Goal: Task Accomplishment & Management: Complete application form

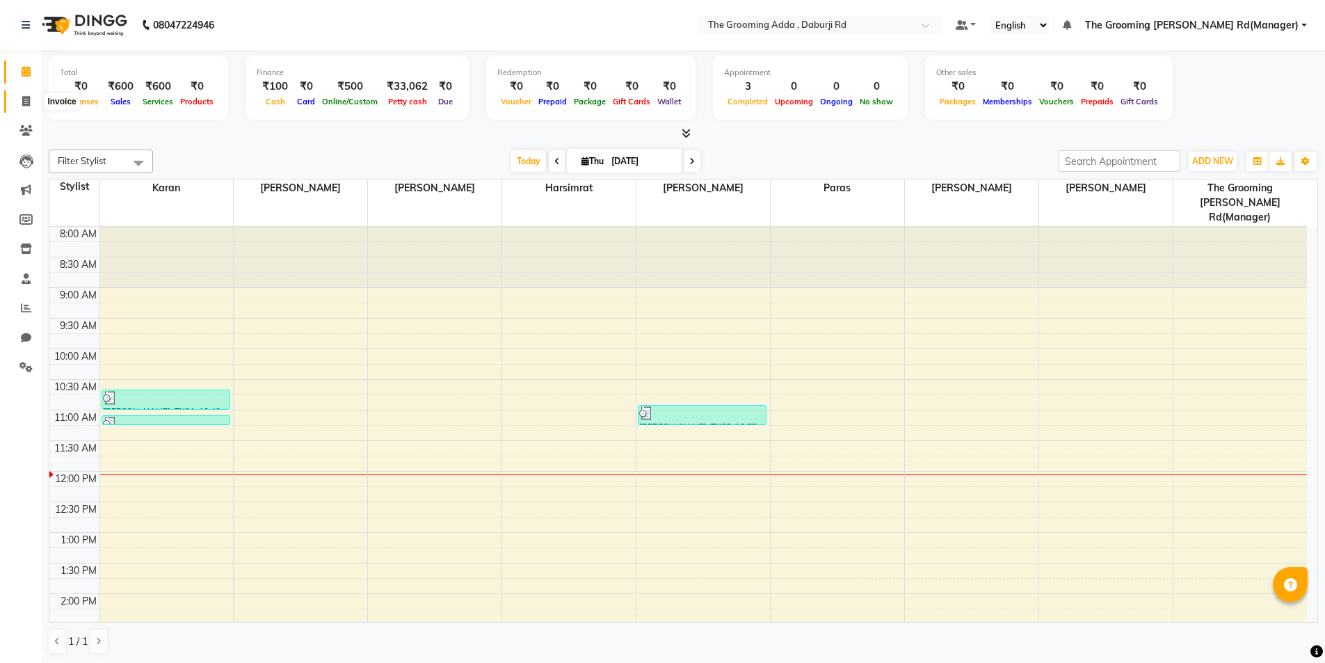
click at [18, 104] on span at bounding box center [26, 102] width 24 height 16
select select "service"
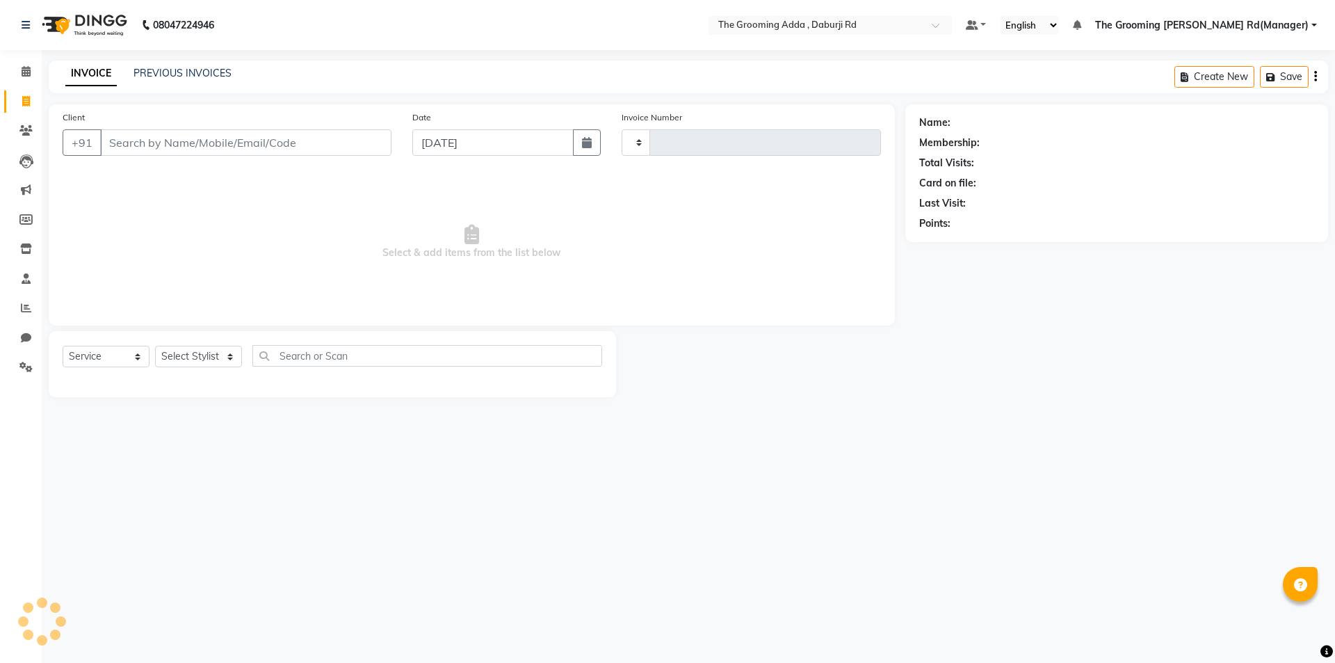
type input "1903"
select select "8001"
click at [139, 139] on input "Client" at bounding box center [245, 142] width 291 height 26
type input "8968812801"
select select "1: Object"
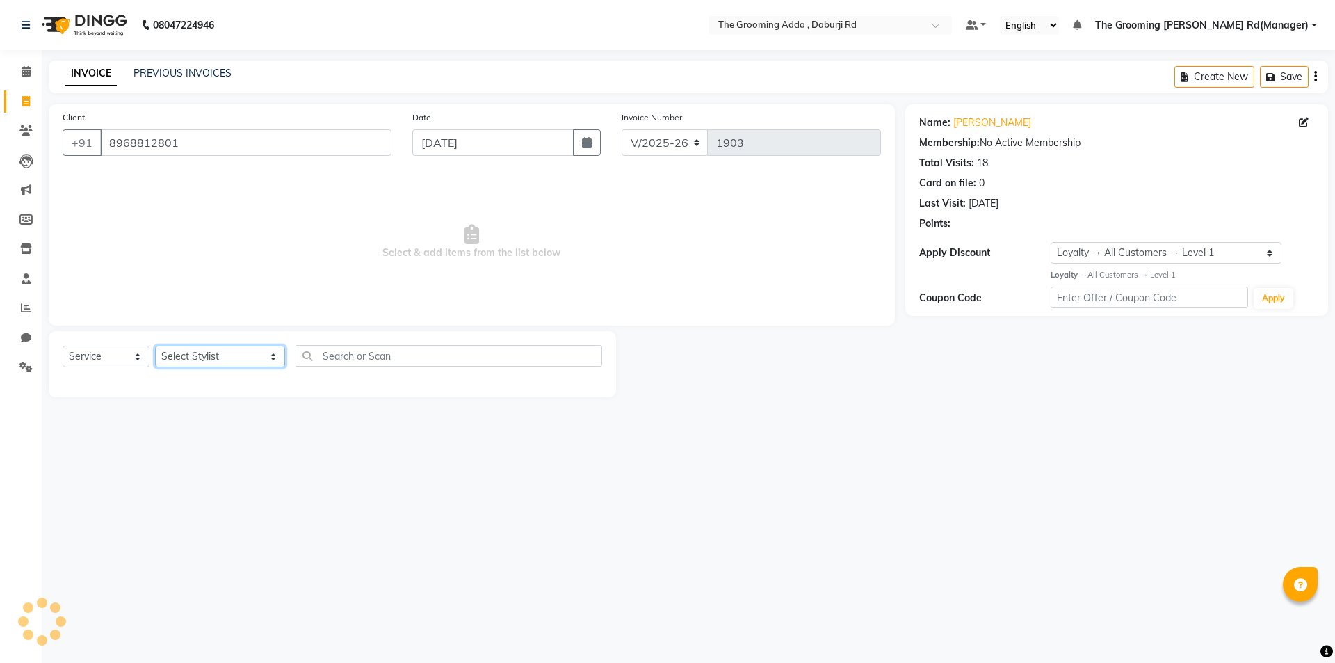
drag, startPoint x: 218, startPoint y: 353, endPoint x: 220, endPoint y: 362, distance: 9.5
click at [218, 353] on select "Select Stylist [PERSON_NAME] [PERSON_NAME] [PERSON_NAME] [PERSON_NAME] [PERSON_…" at bounding box center [220, 357] width 130 height 22
select select "79351"
click at [155, 346] on select "Select Stylist [PERSON_NAME] [PERSON_NAME] [PERSON_NAME] [PERSON_NAME] [PERSON_…" at bounding box center [220, 357] width 130 height 22
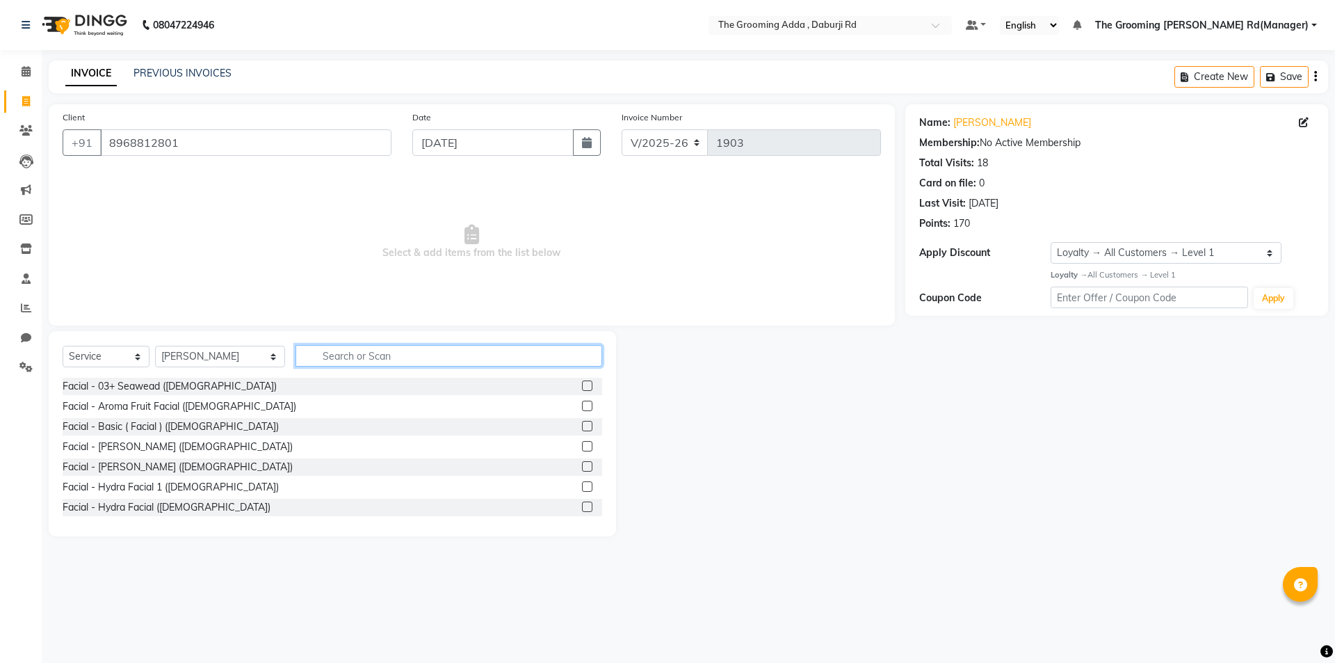
click at [325, 360] on input "text" at bounding box center [449, 356] width 307 height 22
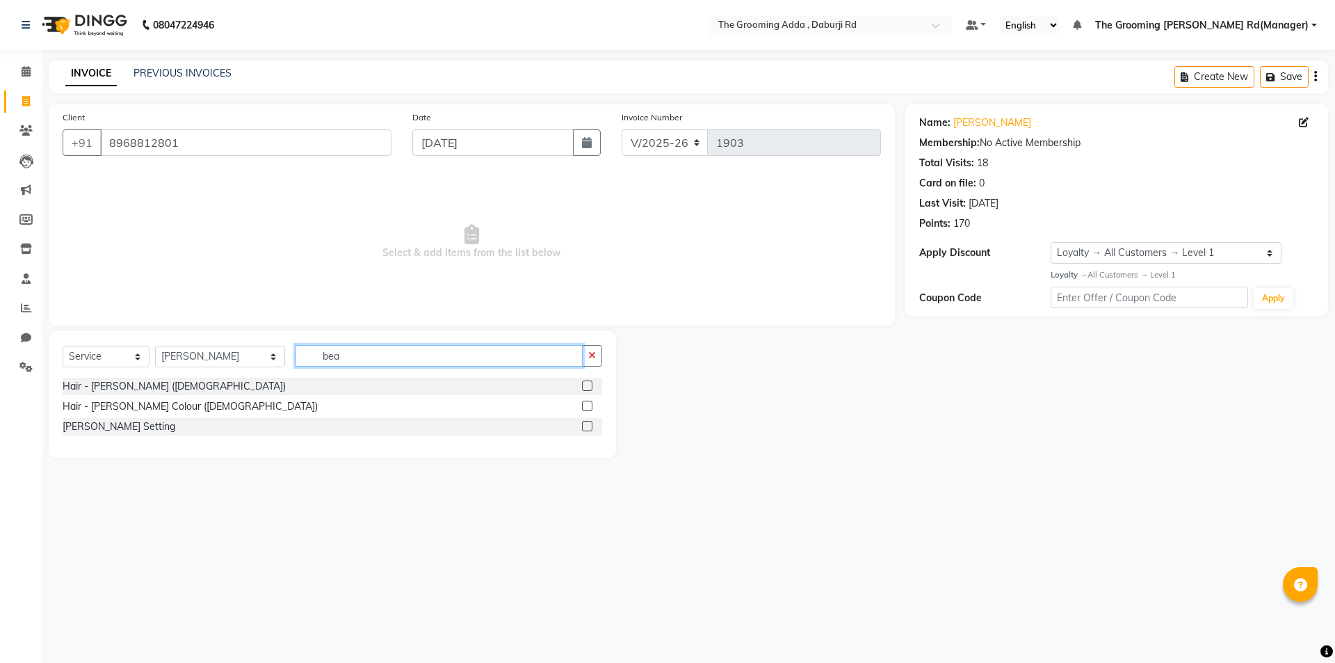
type input "bea"
click at [587, 387] on label at bounding box center [587, 385] width 10 height 10
click at [587, 387] on input "checkbox" at bounding box center [586, 386] width 9 height 9
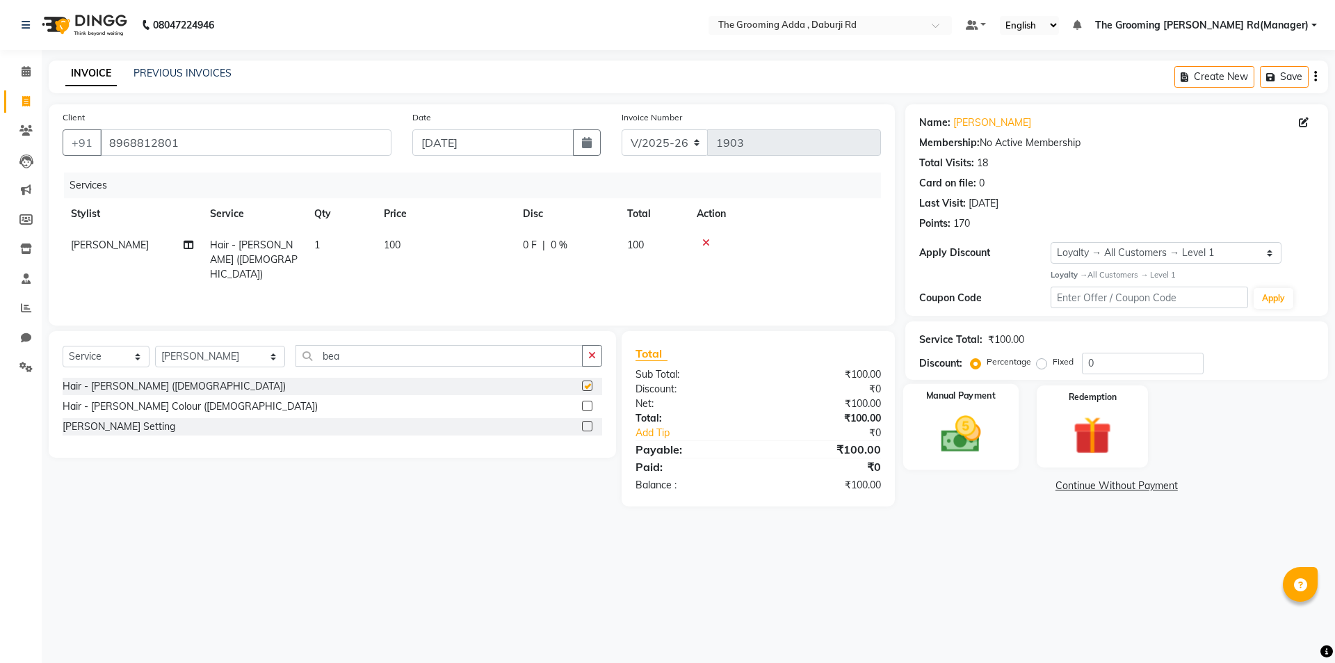
checkbox input "false"
click at [928, 450] on div "Manual Payment" at bounding box center [960, 426] width 115 height 86
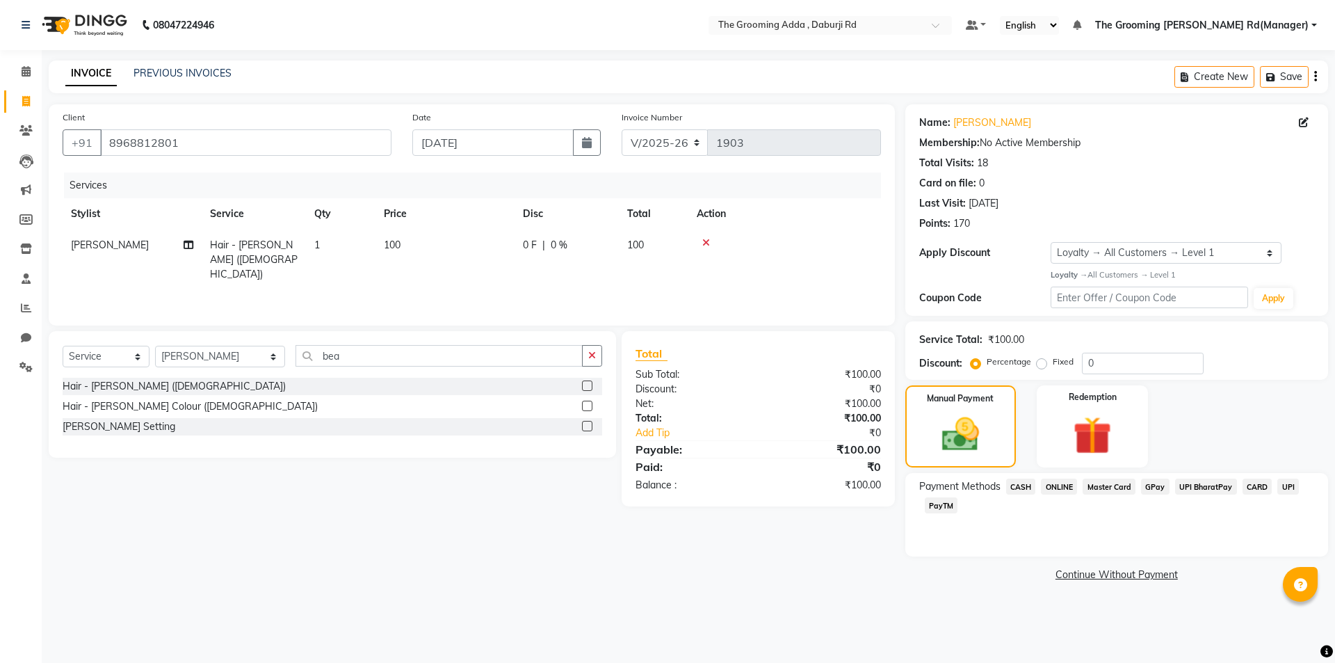
click at [1025, 488] on span "CASH" at bounding box center [1021, 487] width 30 height 16
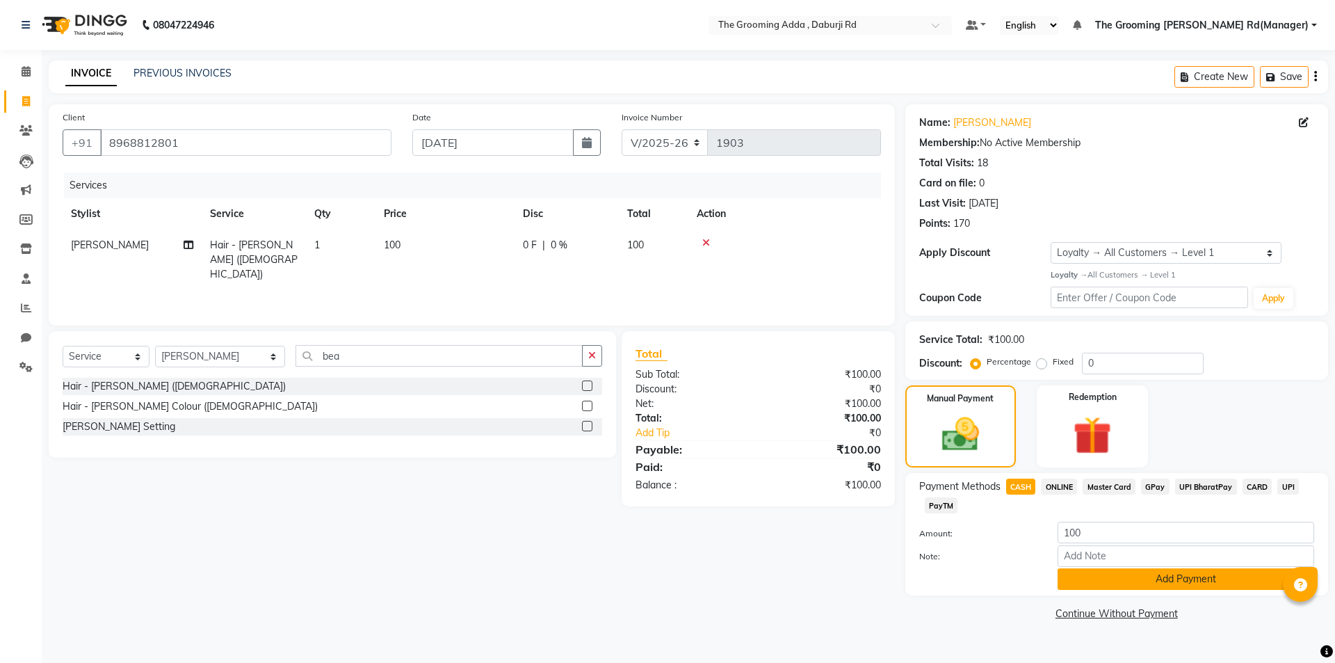
click at [1070, 588] on button "Add Payment" at bounding box center [1186, 579] width 257 height 22
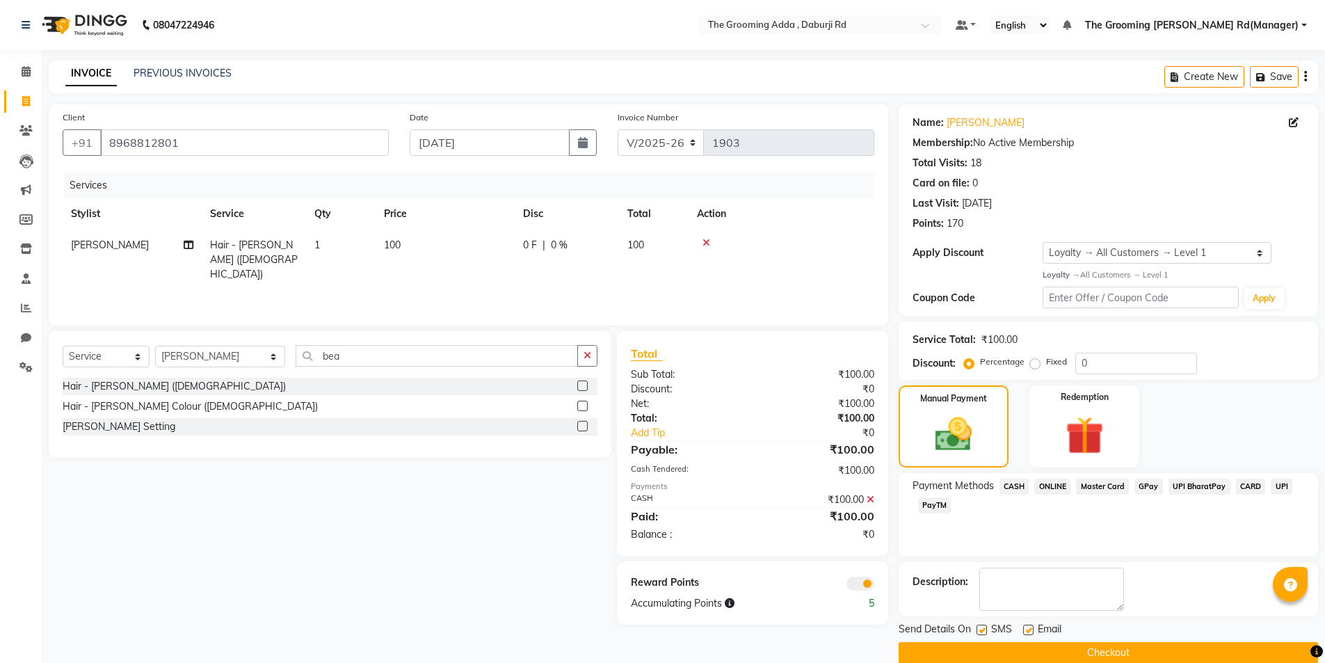
click at [1024, 636] on div at bounding box center [1027, 632] width 9 height 15
click at [1027, 634] on label at bounding box center [1028, 630] width 10 height 10
click at [1027, 634] on input "checkbox" at bounding box center [1027, 630] width 9 height 9
checkbox input "false"
click at [1029, 645] on button "Checkout" at bounding box center [1108, 653] width 419 height 22
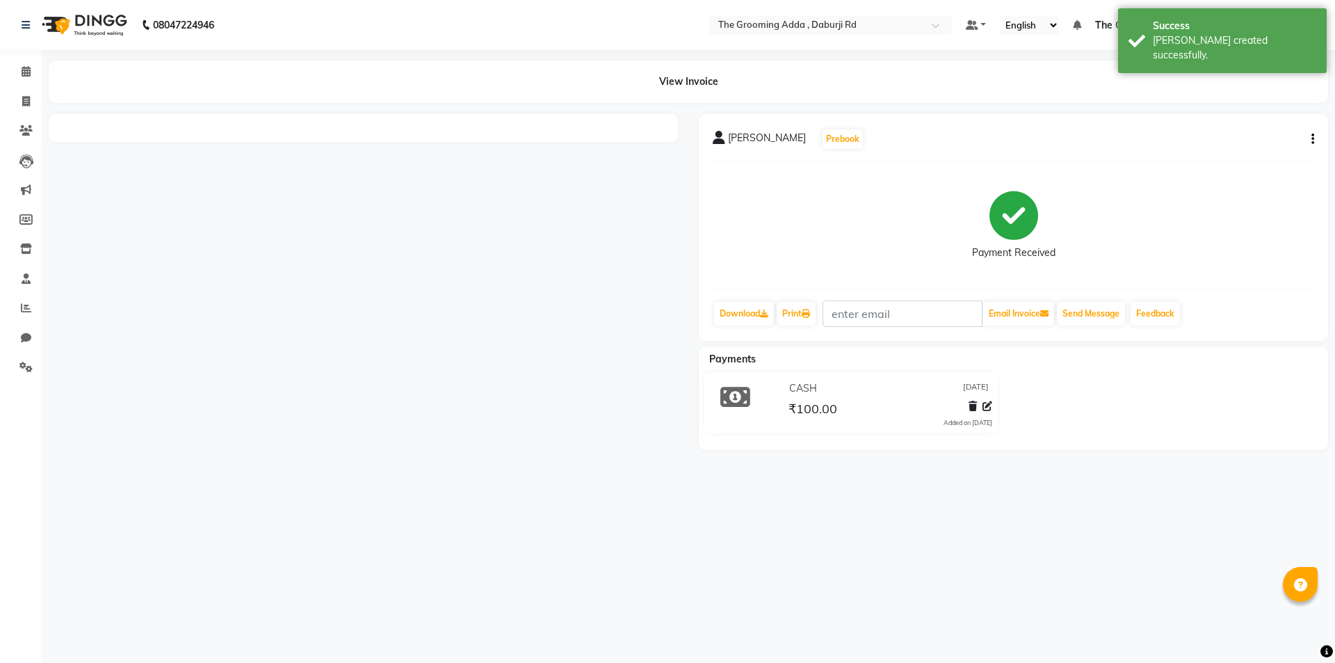
select select "service"
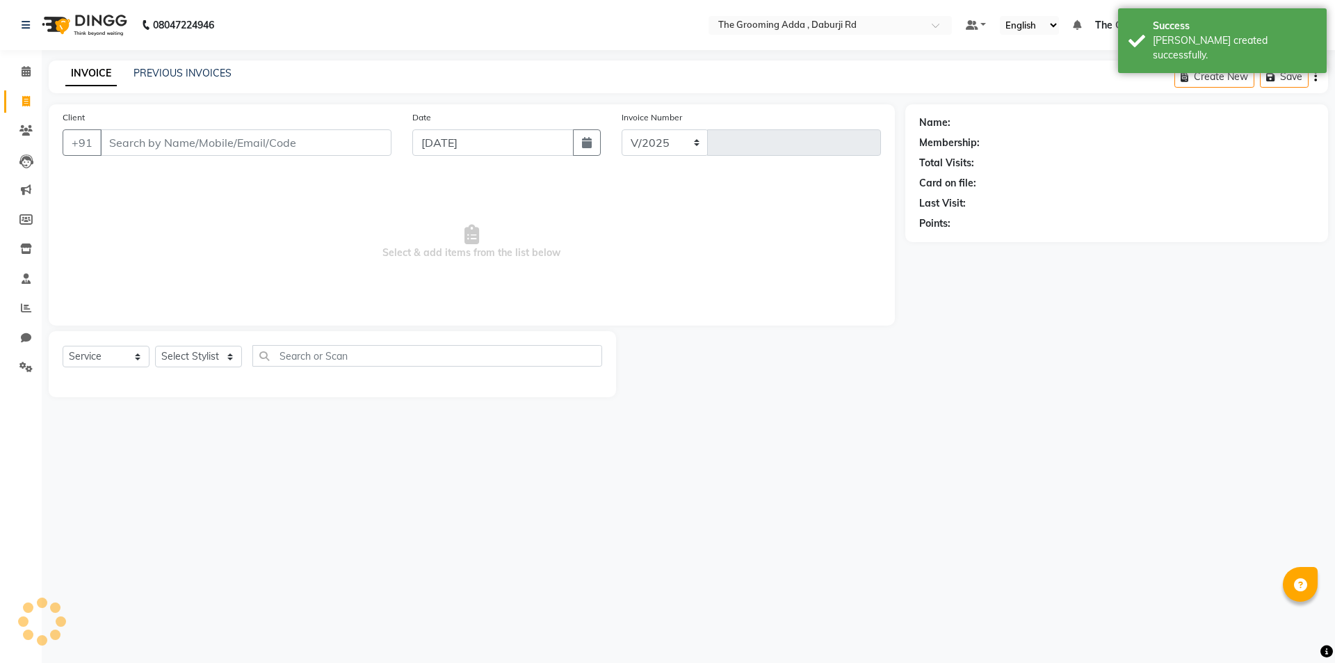
select select "8001"
type input "1904"
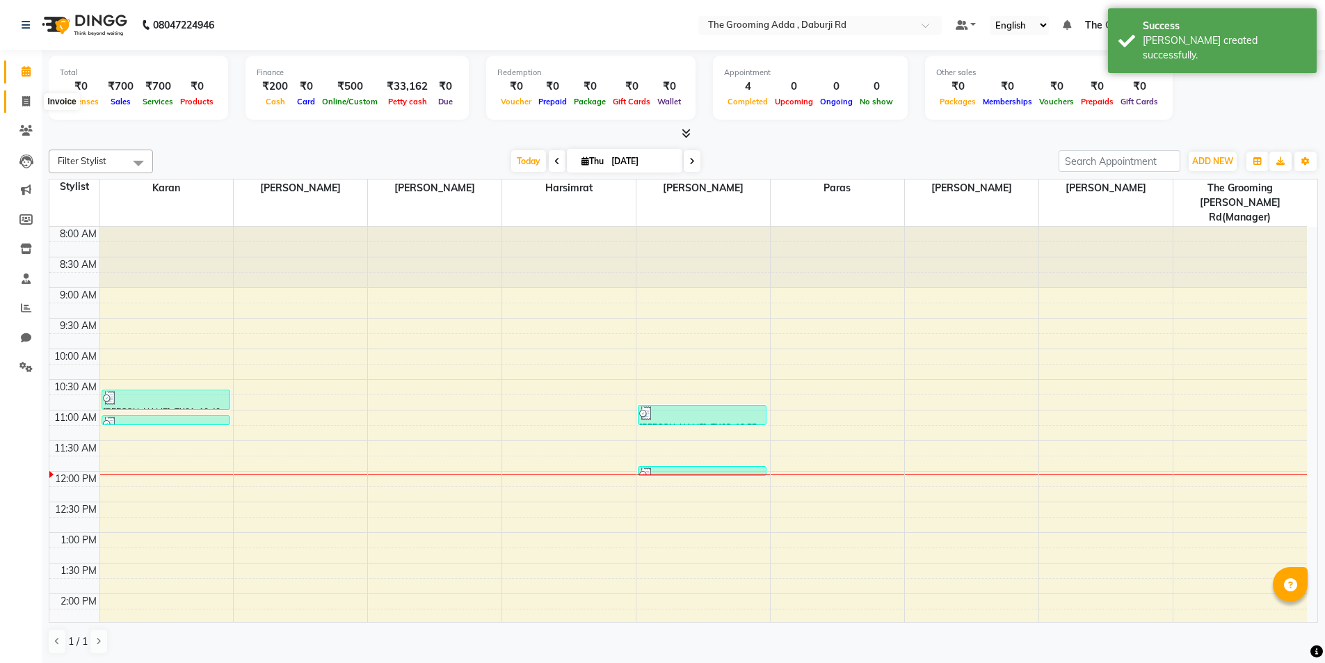
click at [19, 100] on span at bounding box center [26, 102] width 24 height 16
select select "service"
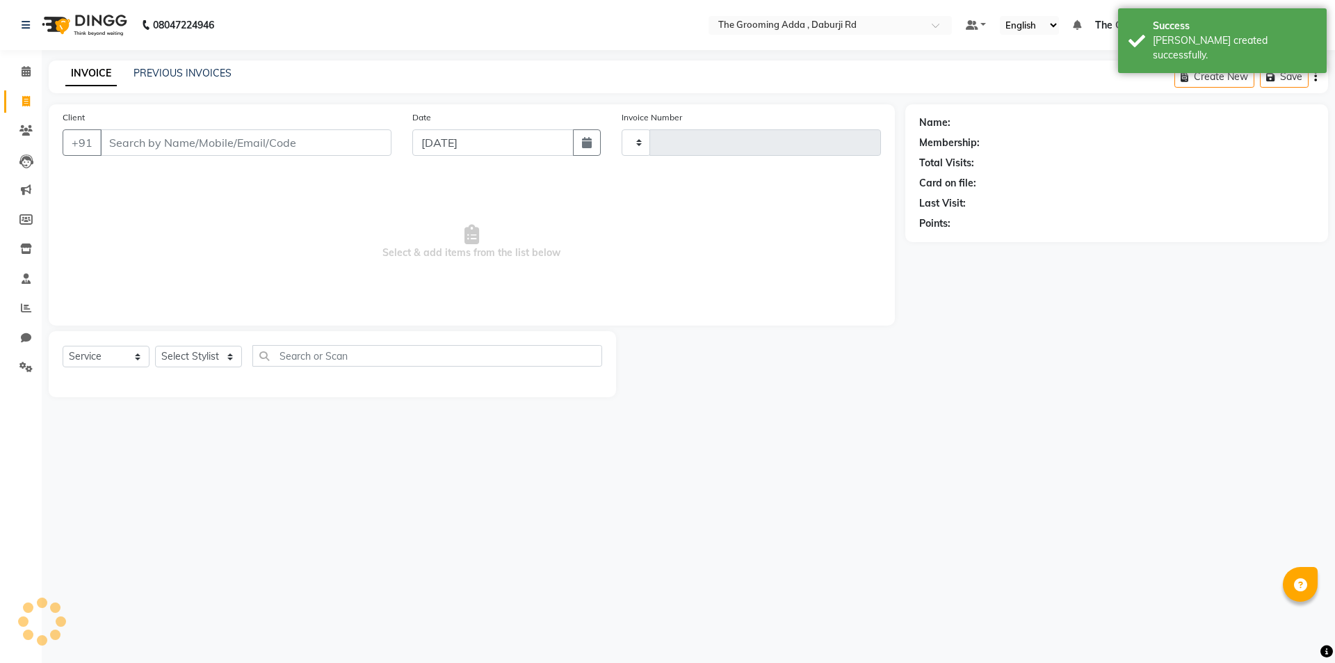
type input "1904"
select select "8001"
click at [111, 139] on input "Client" at bounding box center [245, 142] width 291 height 26
type input "9501484734"
select select "1: Object"
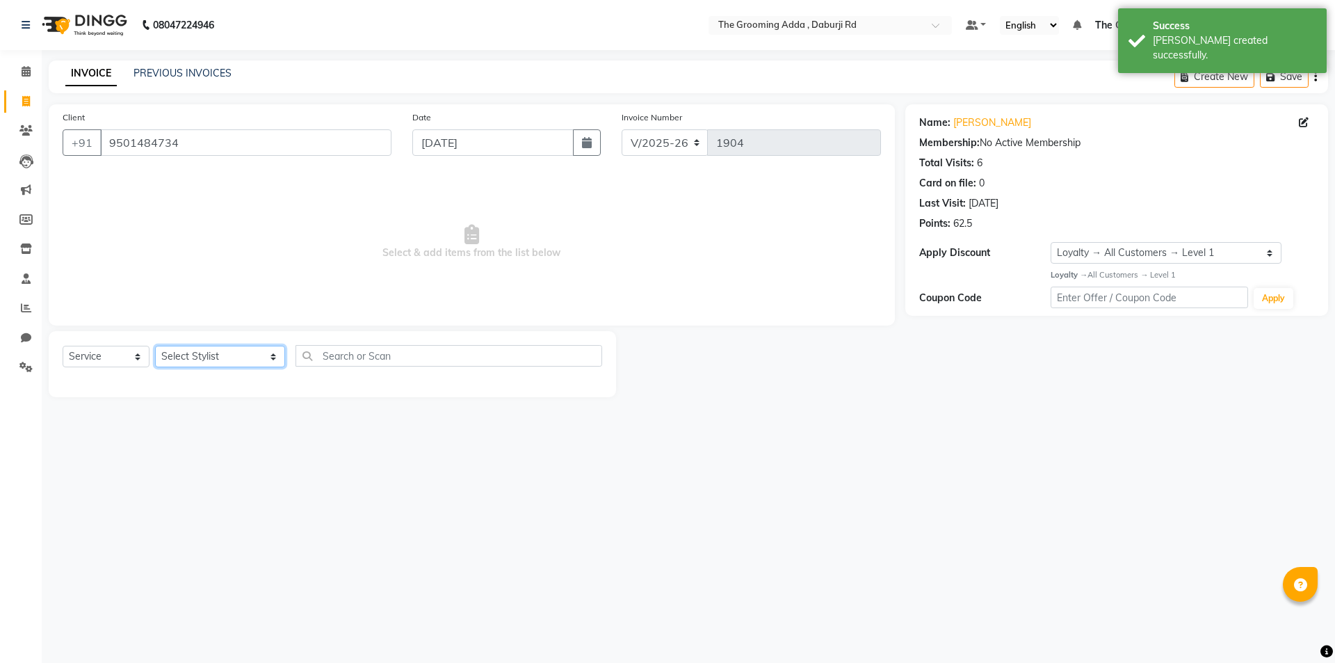
click at [189, 359] on select "Select Stylist [PERSON_NAME] [PERSON_NAME] [PERSON_NAME] [PERSON_NAME] [PERSON_…" at bounding box center [220, 357] width 130 height 22
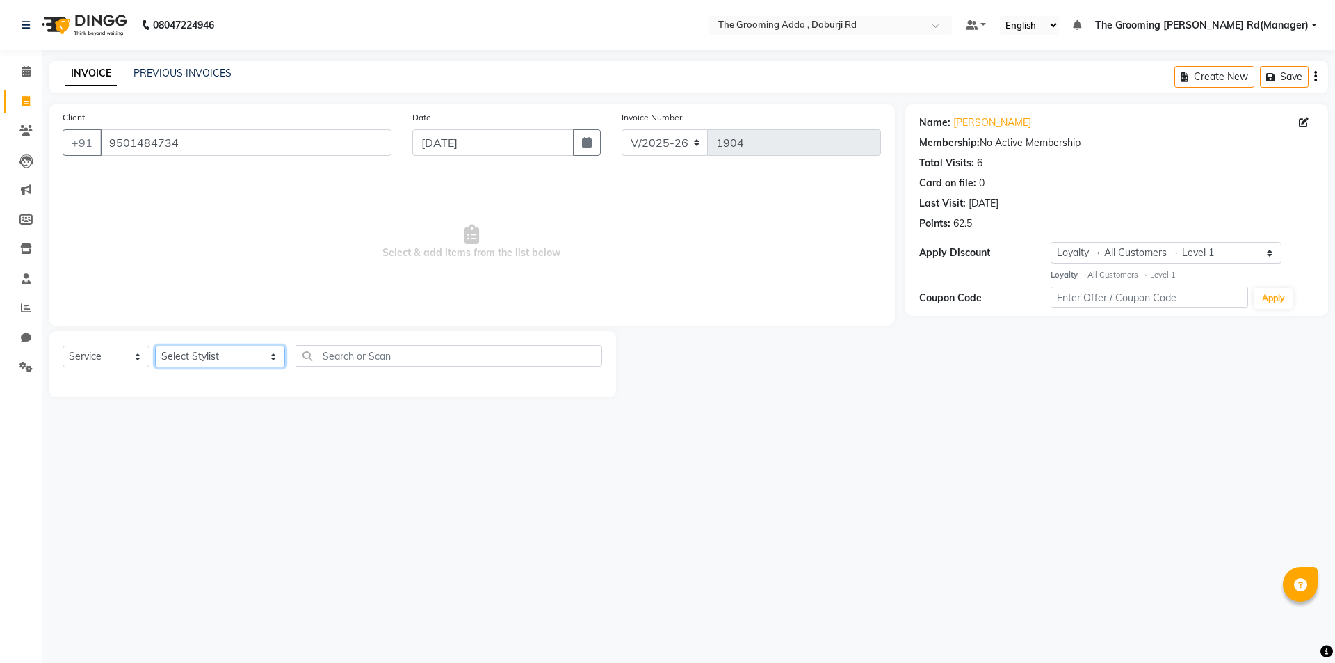
select select "79349"
click at [155, 346] on select "Select Stylist [PERSON_NAME] [PERSON_NAME] [PERSON_NAME] [PERSON_NAME] [PERSON_…" at bounding box center [220, 357] width 130 height 22
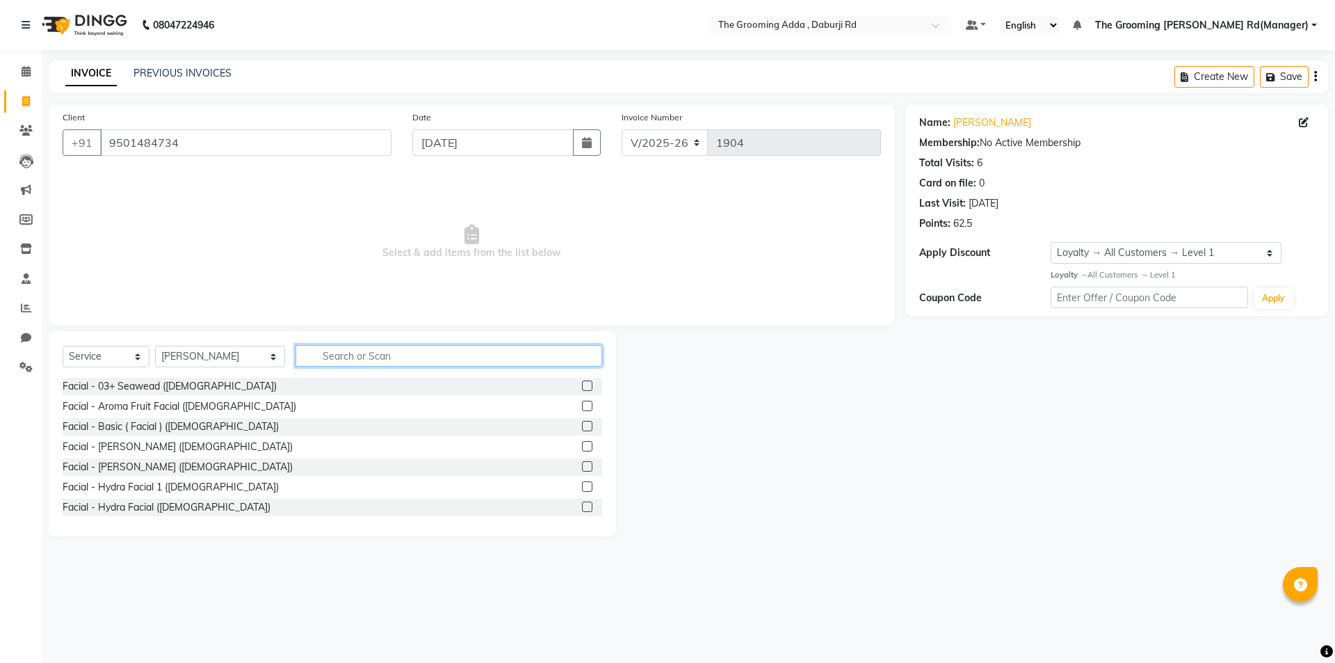
click at [367, 356] on input "text" at bounding box center [449, 356] width 307 height 22
type input "head"
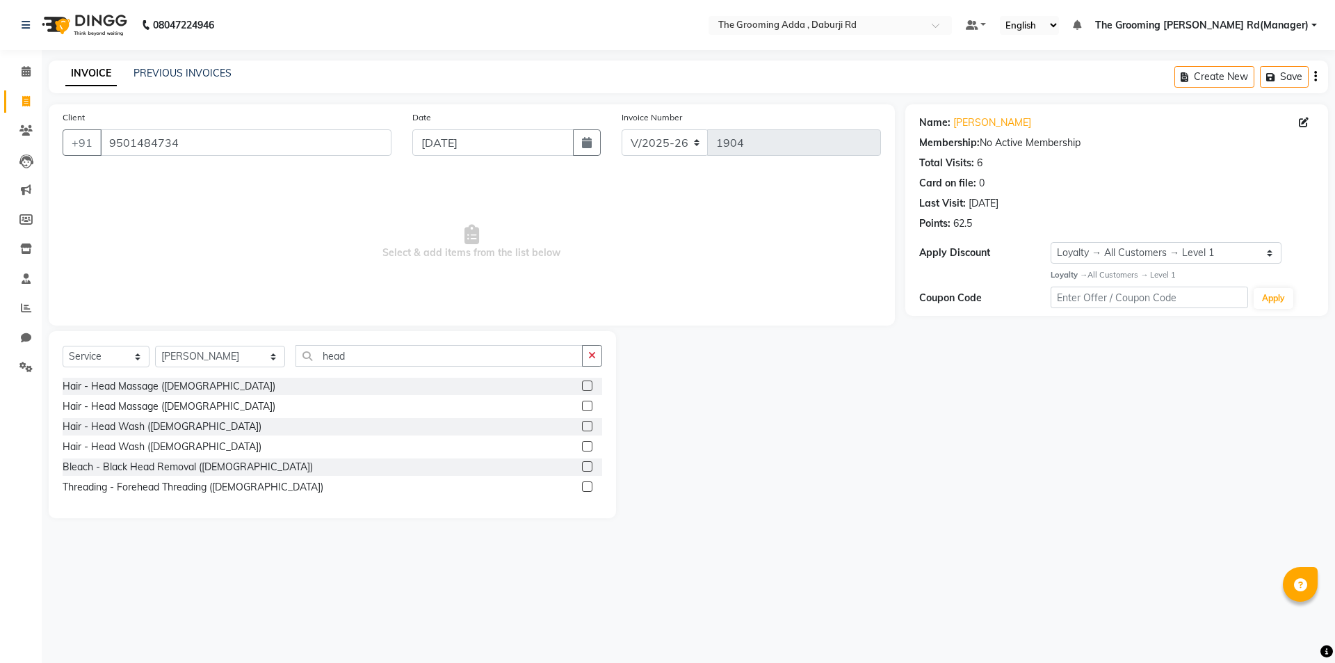
click at [585, 408] on label at bounding box center [587, 406] width 10 height 10
click at [585, 408] on input "checkbox" at bounding box center [586, 406] width 9 height 9
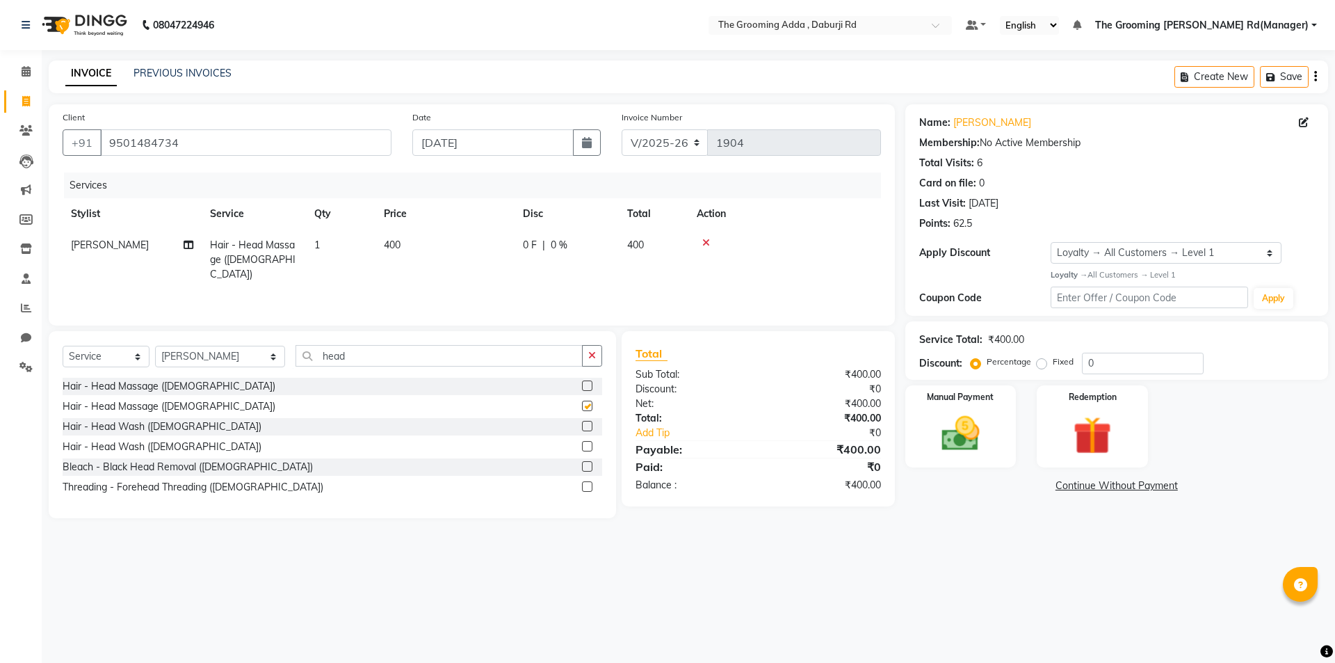
checkbox input "false"
click at [186, 248] on icon at bounding box center [189, 245] width 10 height 10
select select "79349"
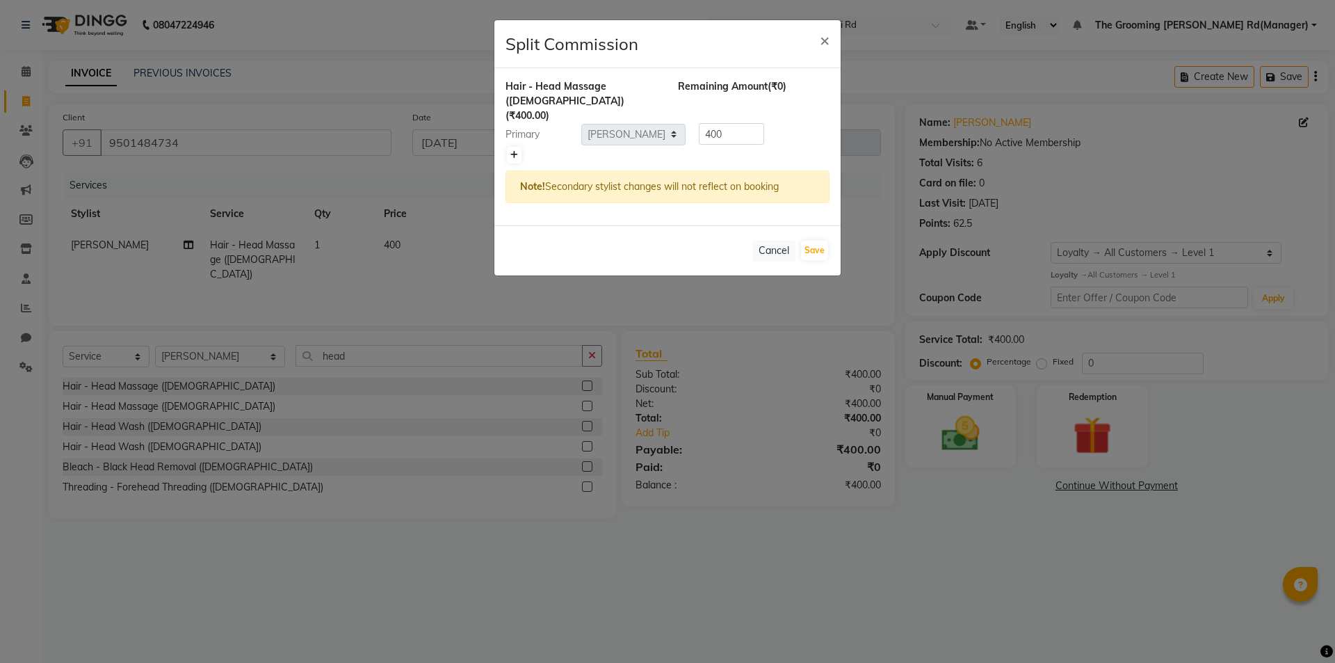
click at [520, 147] on link at bounding box center [514, 155] width 15 height 17
type input "200"
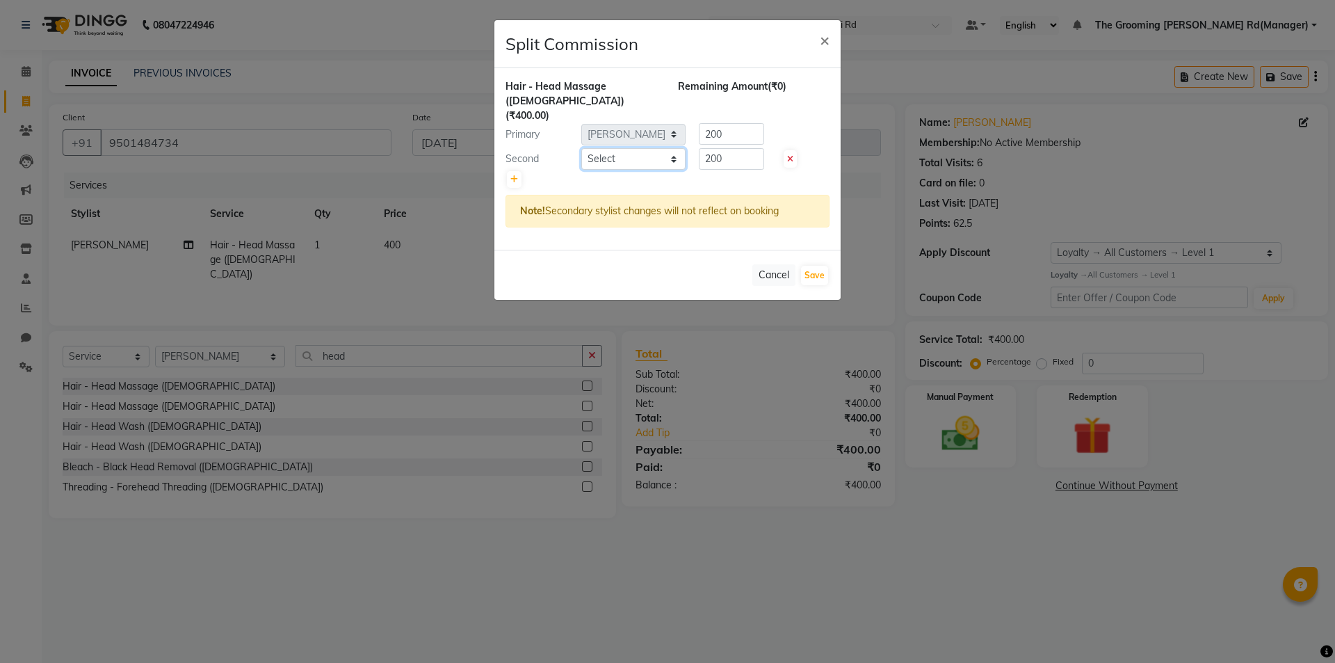
click at [625, 148] on select "Select Baljinder Bhawna Harsimrat Jobandeep Singh Karan Mehak Muskan Gupta Para…" at bounding box center [633, 159] width 104 height 22
select select "79344"
click at [581, 148] on select "Select Baljinder Bhawna Harsimrat Jobandeep Singh Karan Mehak Muskan Gupta Para…" at bounding box center [633, 159] width 104 height 22
click at [810, 266] on button "Save" at bounding box center [814, 275] width 27 height 19
select select "Select"
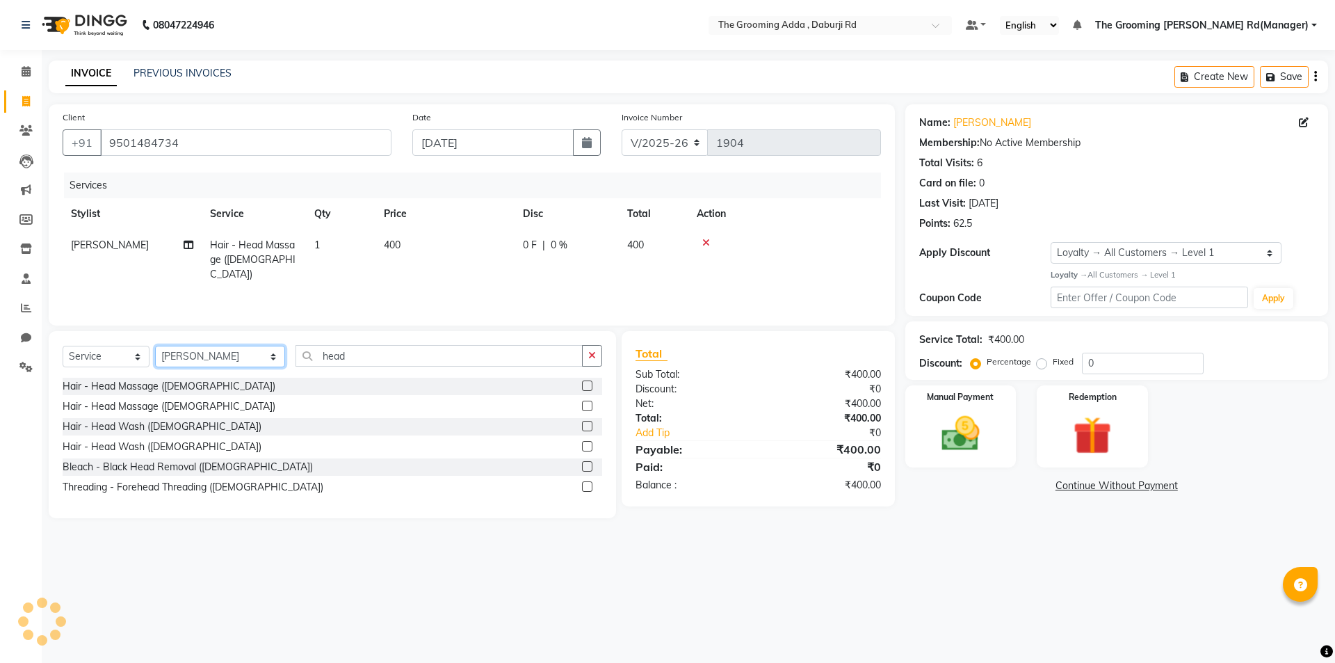
click at [224, 360] on select "Select Stylist [PERSON_NAME] [PERSON_NAME] [PERSON_NAME] [PERSON_NAME] [PERSON_…" at bounding box center [220, 357] width 130 height 22
click at [391, 359] on input "head" at bounding box center [439, 356] width 287 height 22
type input "h"
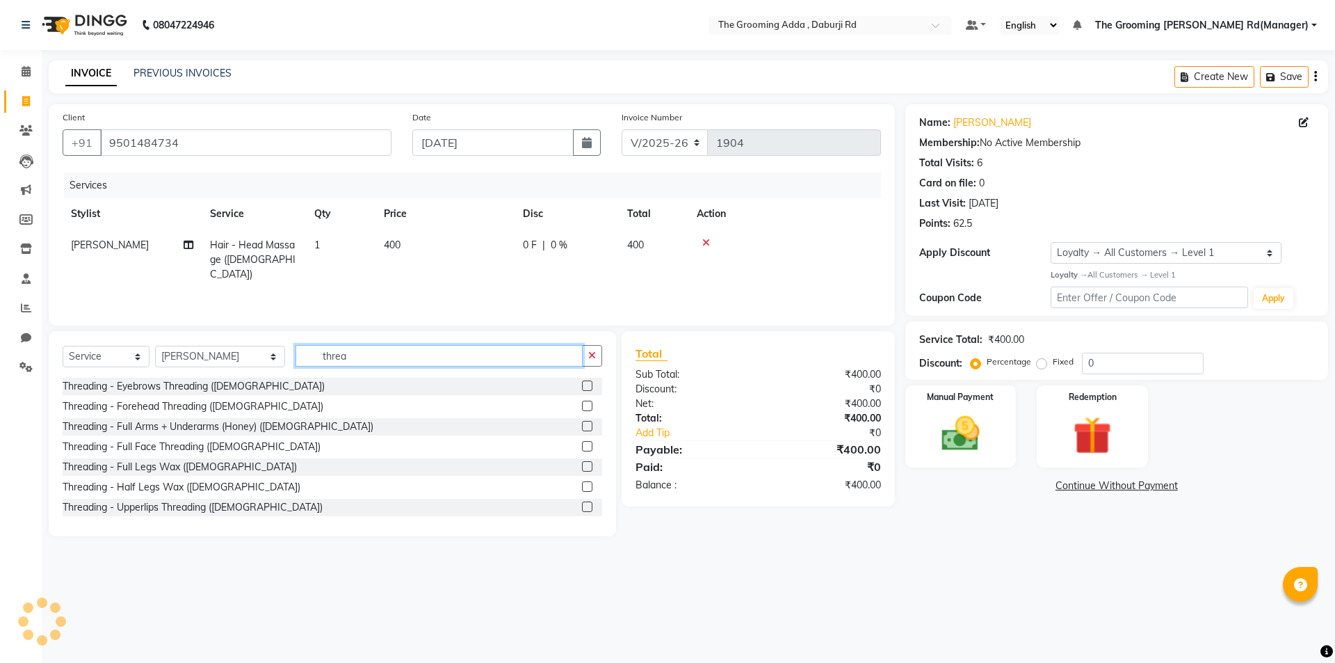
type input "threa"
click at [582, 446] on label at bounding box center [587, 446] width 10 height 10
click at [582, 446] on input "checkbox" at bounding box center [586, 446] width 9 height 9
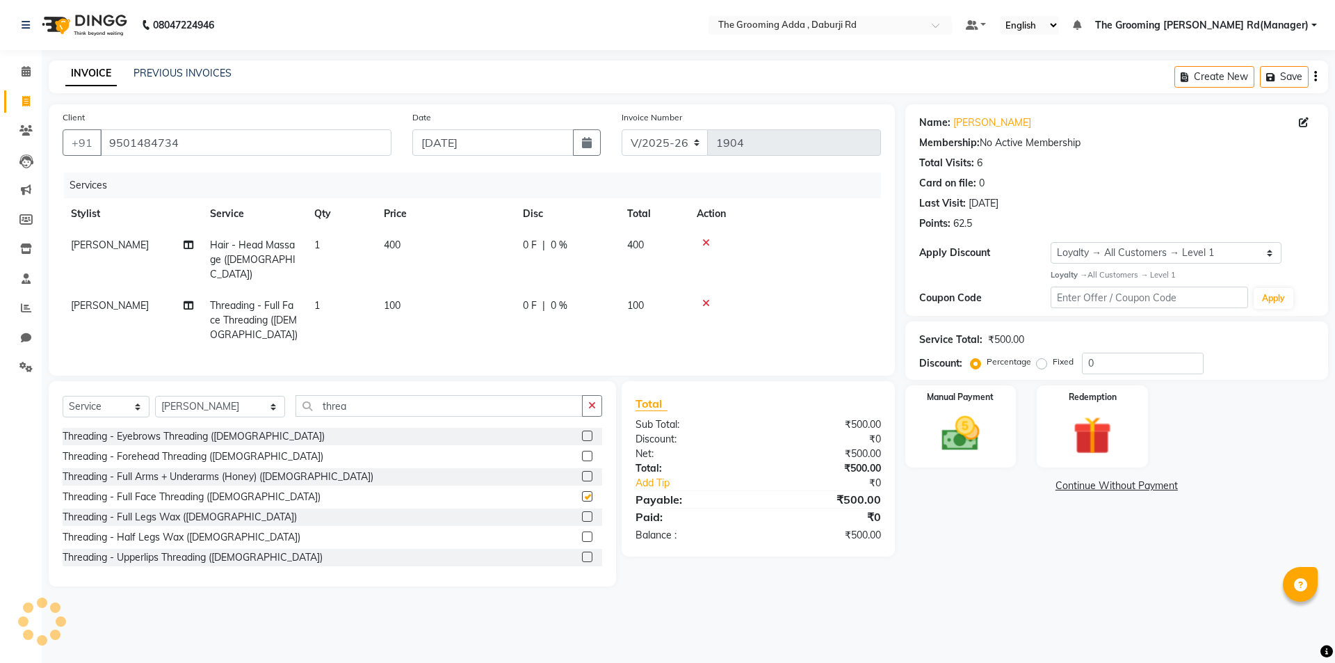
checkbox input "false"
click at [231, 398] on select "Select Stylist [PERSON_NAME] [PERSON_NAME] [PERSON_NAME] [PERSON_NAME] [PERSON_…" at bounding box center [220, 407] width 130 height 22
select select "79350"
click at [155, 396] on select "Select Stylist [PERSON_NAME] [PERSON_NAME] [PERSON_NAME] [PERSON_NAME] [PERSON_…" at bounding box center [220, 407] width 130 height 22
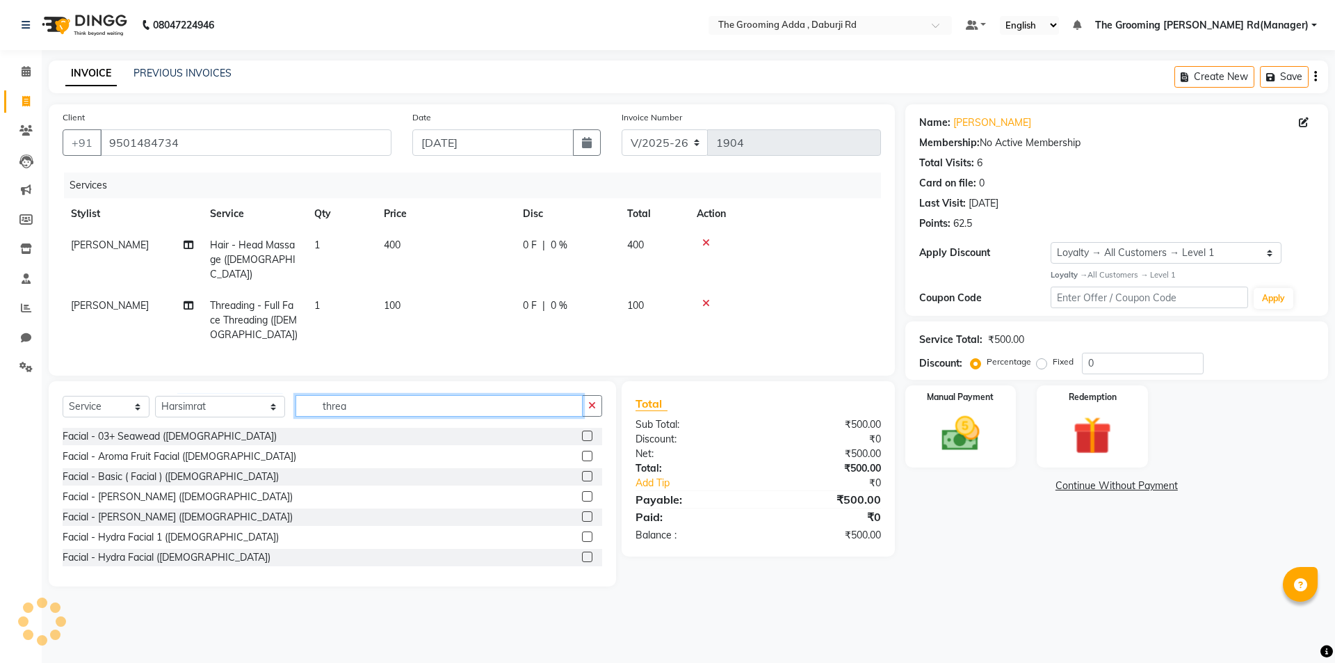
click at [375, 398] on input "threa" at bounding box center [439, 406] width 287 height 22
click at [709, 298] on icon at bounding box center [706, 303] width 8 height 10
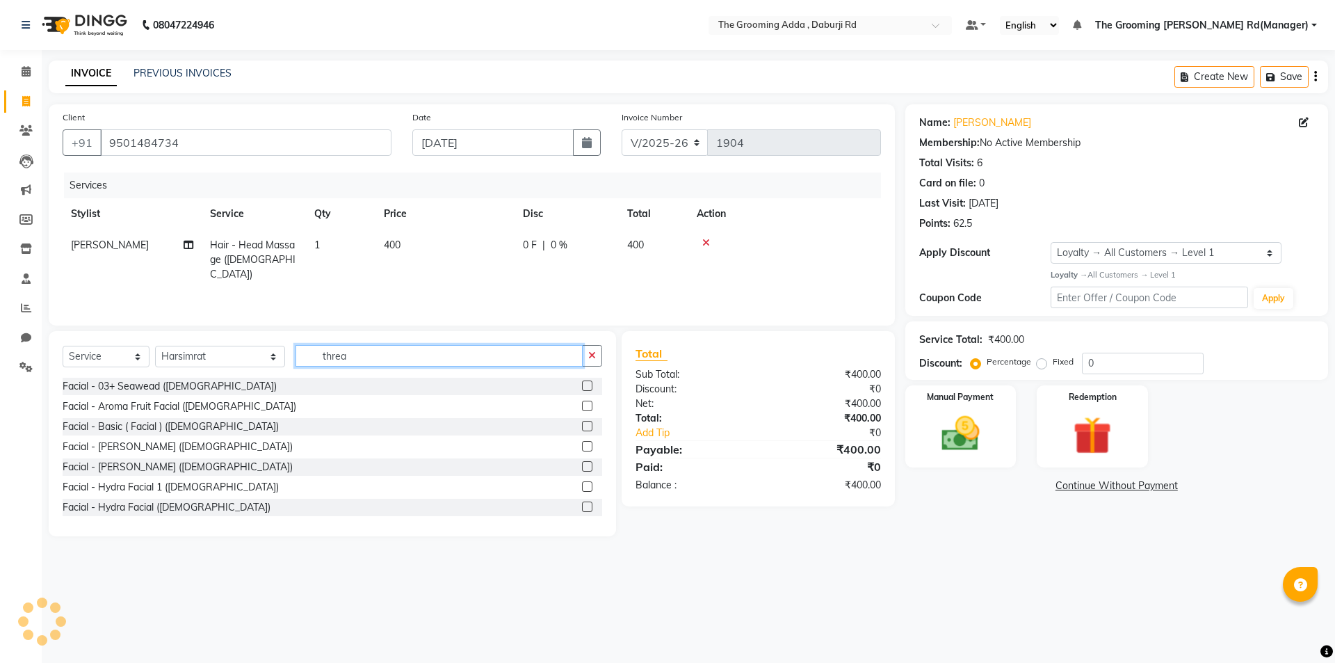
click at [367, 351] on input "threa" at bounding box center [439, 356] width 287 height 22
type input "thread"
click at [582, 442] on label at bounding box center [587, 446] width 10 height 10
click at [582, 442] on input "checkbox" at bounding box center [586, 446] width 9 height 9
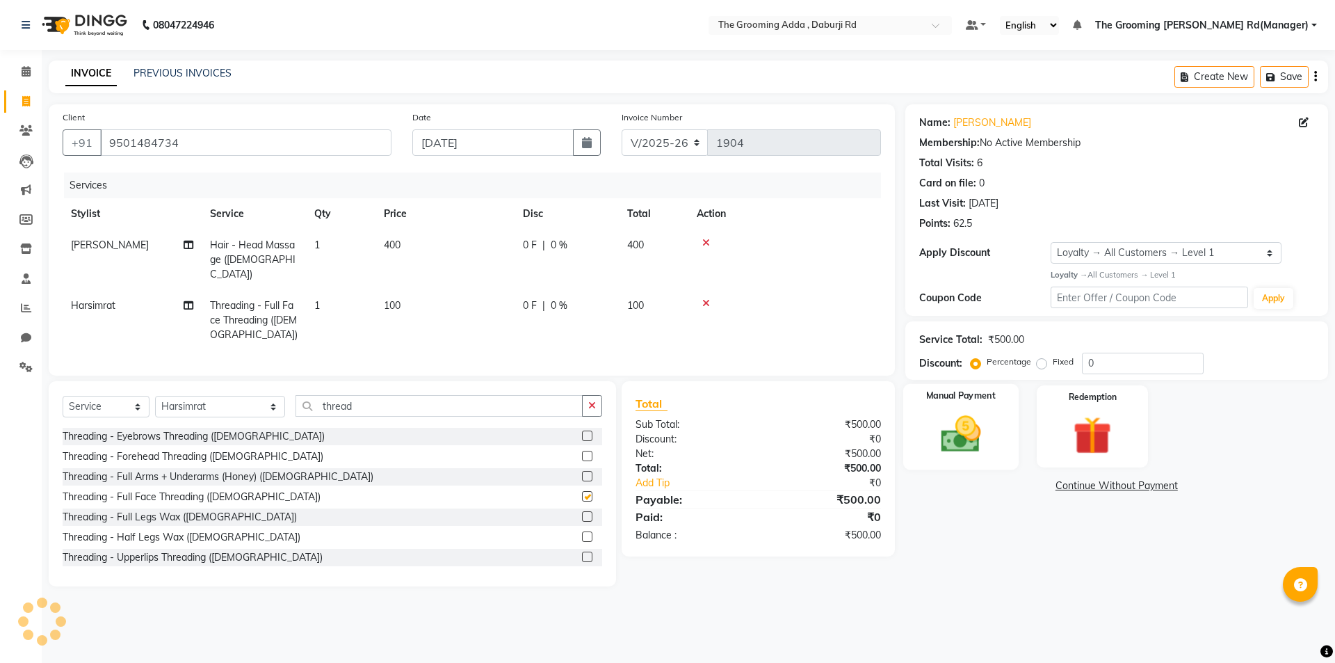
checkbox input "false"
click at [398, 238] on td "400" at bounding box center [445, 260] width 139 height 61
select select "79349"
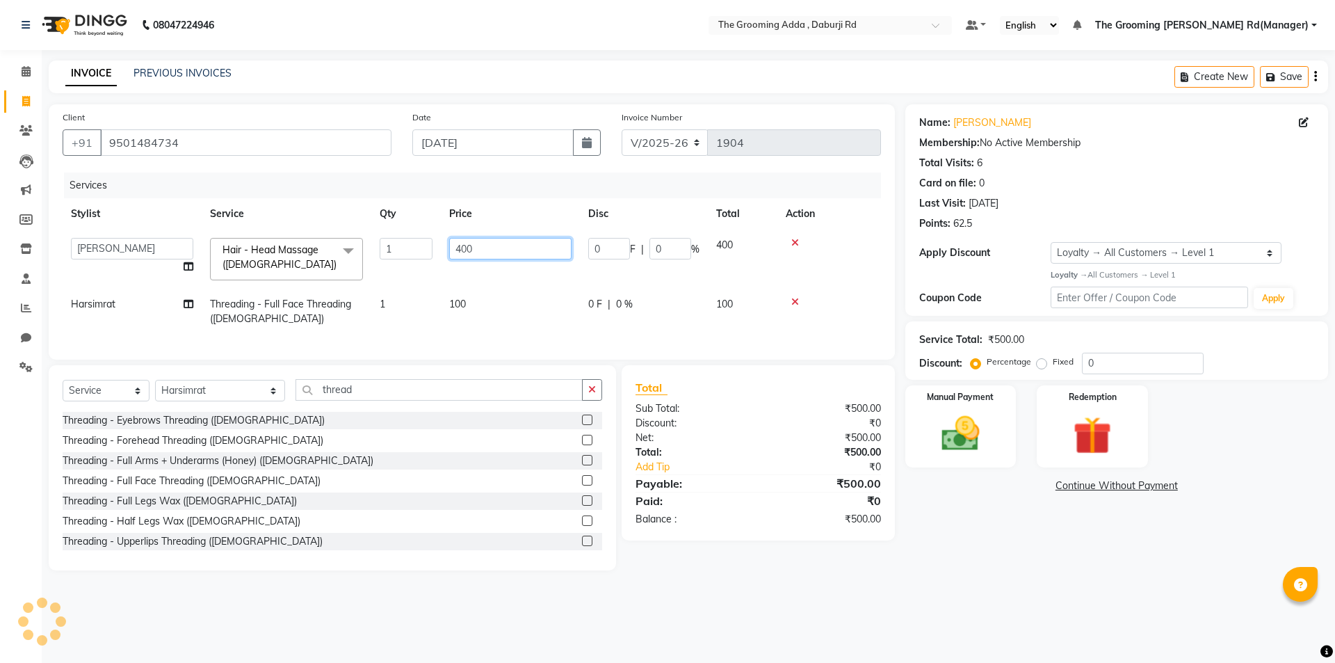
drag, startPoint x: 516, startPoint y: 256, endPoint x: 371, endPoint y: 252, distance: 144.7
click at [371, 252] on tr "Baljinder Bhawna Harsimrat Jobandeep Singh Karan Mehak Muskan Gupta Paras The G…" at bounding box center [472, 259] width 819 height 59
type input "300"
click at [1031, 536] on div "Name: Harsimar Membership: No Active Membership Total Visits: 6 Card on file: 0…" at bounding box center [1122, 337] width 433 height 466
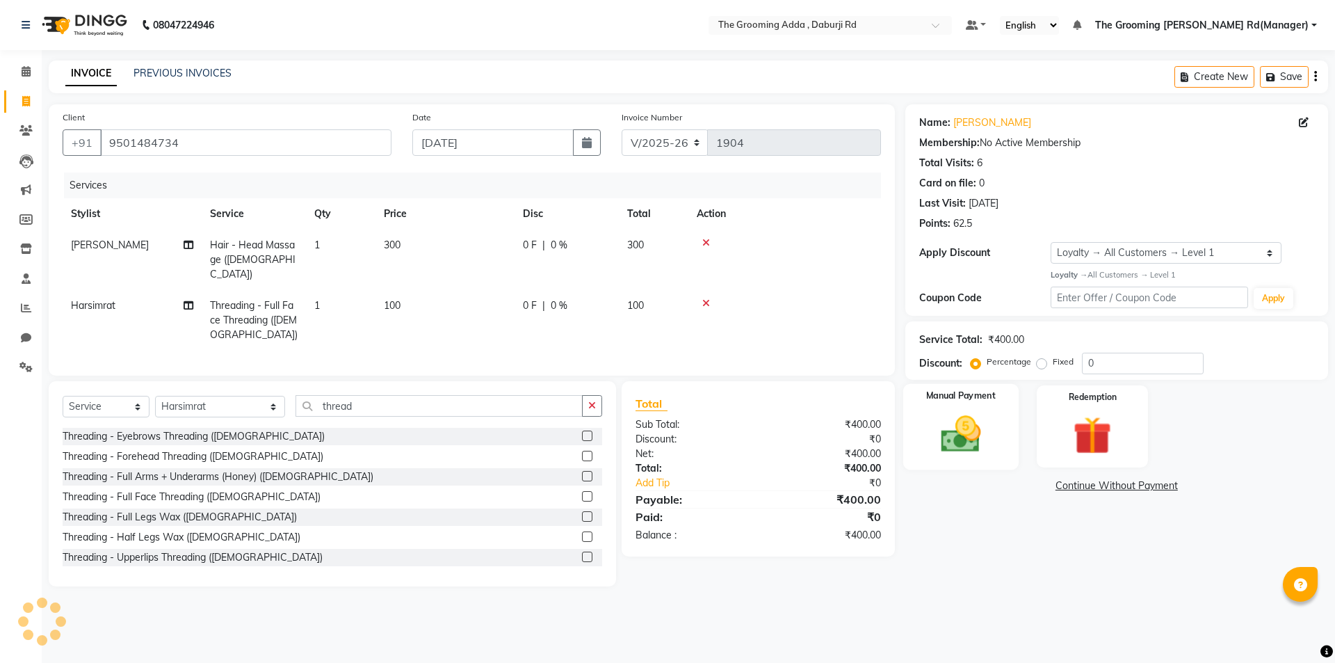
click at [953, 430] on img at bounding box center [960, 434] width 65 height 46
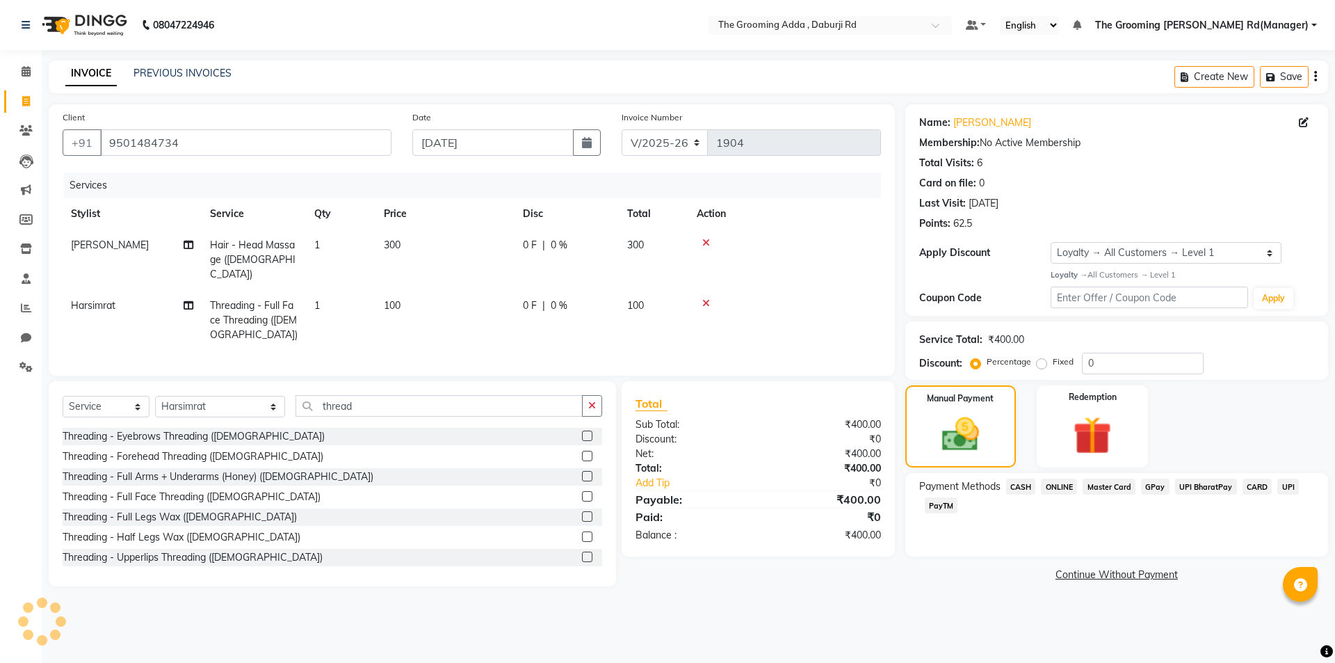
click at [1063, 491] on span "ONLINE" at bounding box center [1059, 487] width 36 height 16
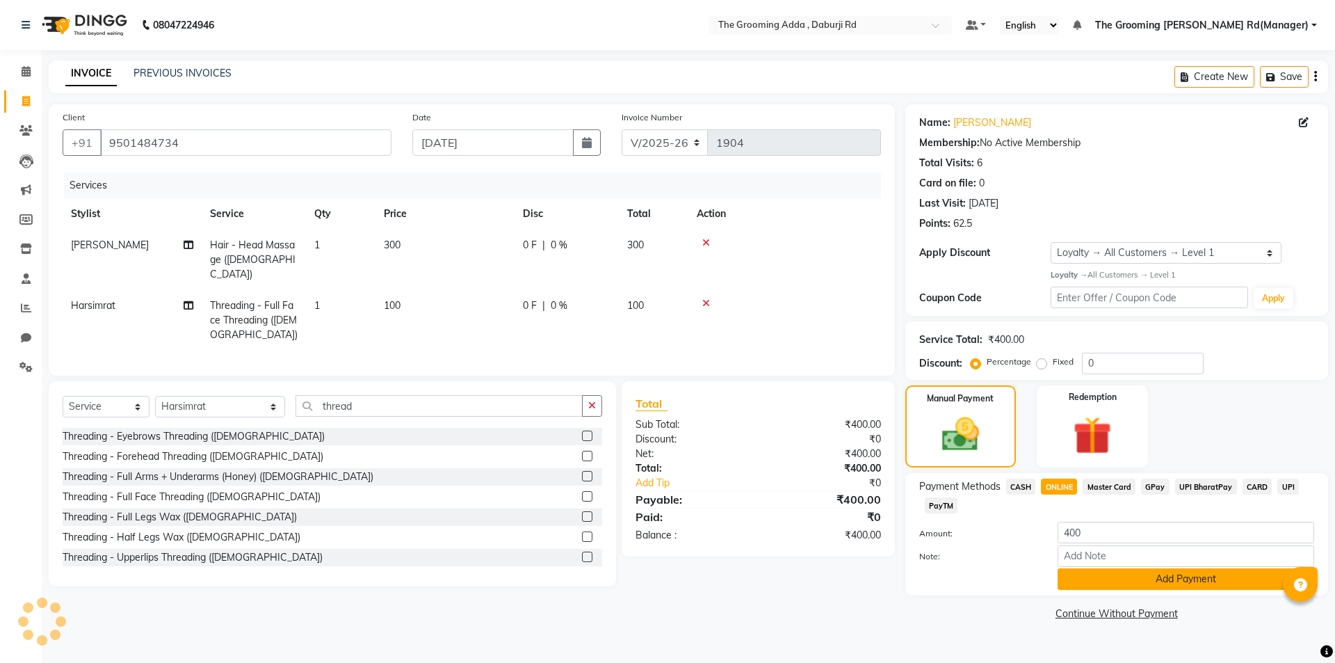
click at [1075, 584] on button "Add Payment" at bounding box center [1186, 579] width 257 height 22
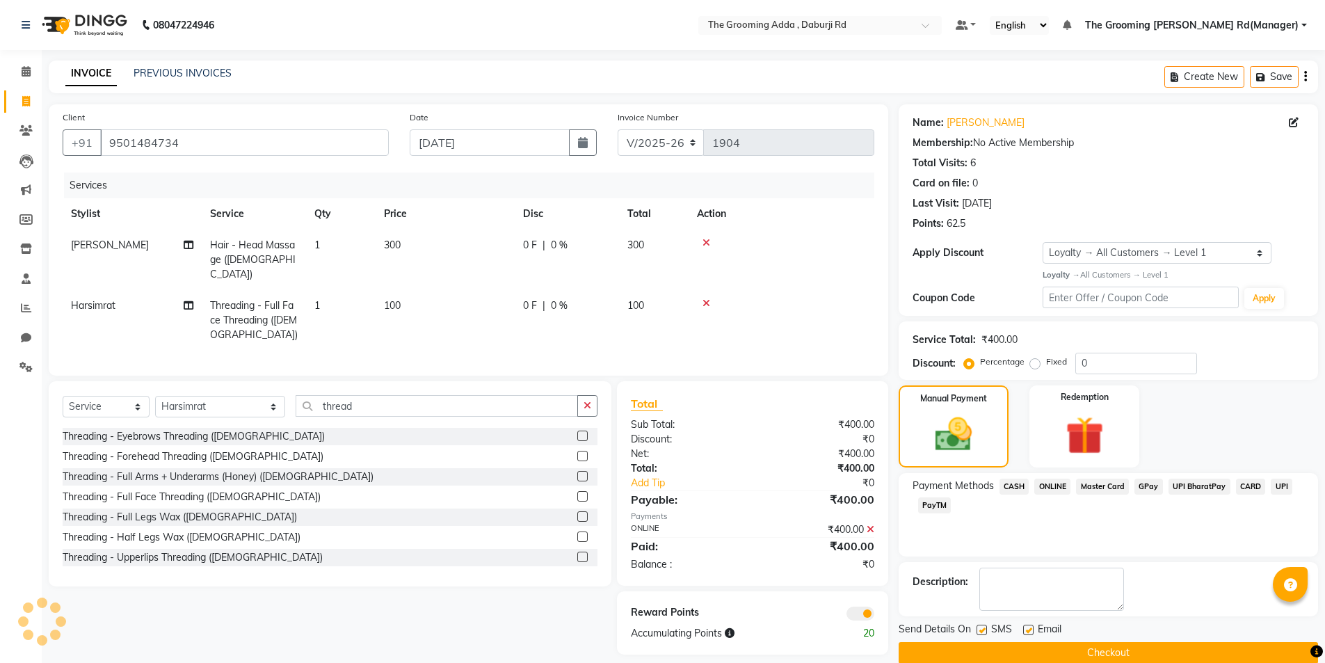
click at [1030, 629] on label at bounding box center [1028, 630] width 10 height 10
click at [1030, 629] on input "checkbox" at bounding box center [1027, 630] width 9 height 9
checkbox input "false"
click at [979, 631] on label at bounding box center [981, 630] width 10 height 10
click at [979, 631] on input "checkbox" at bounding box center [980, 630] width 9 height 9
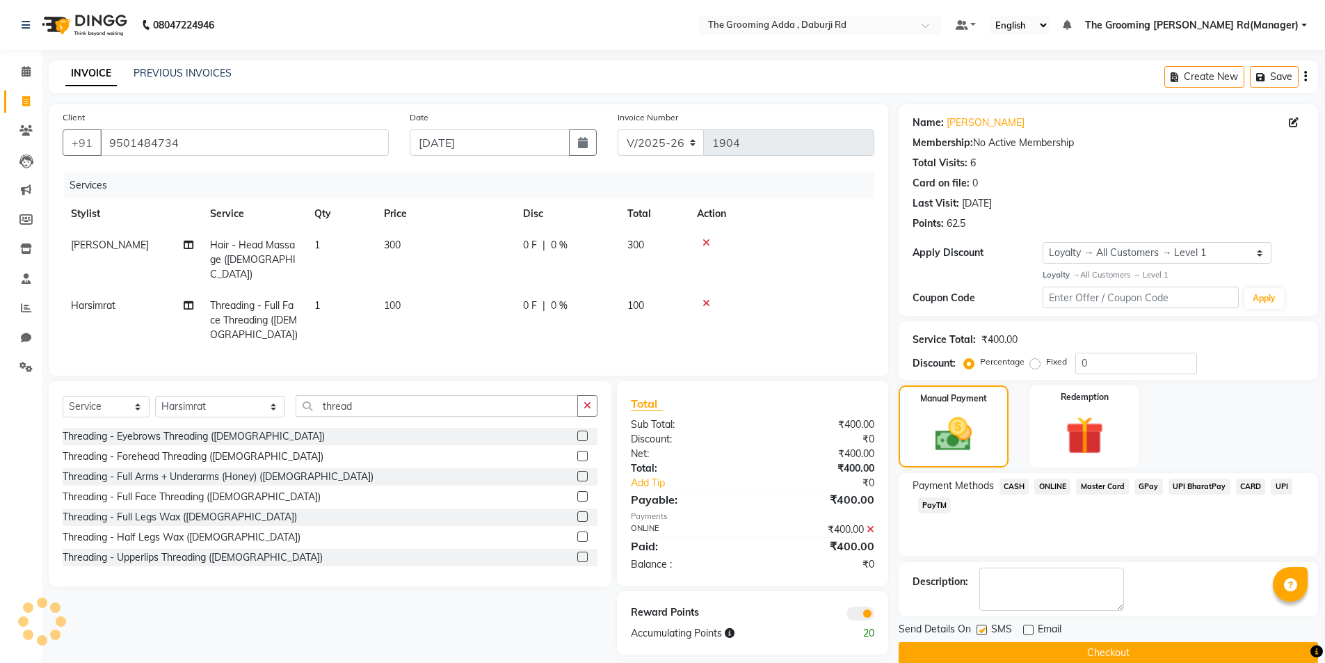
checkbox input "false"
click at [971, 657] on button "Checkout" at bounding box center [1108, 653] width 419 height 22
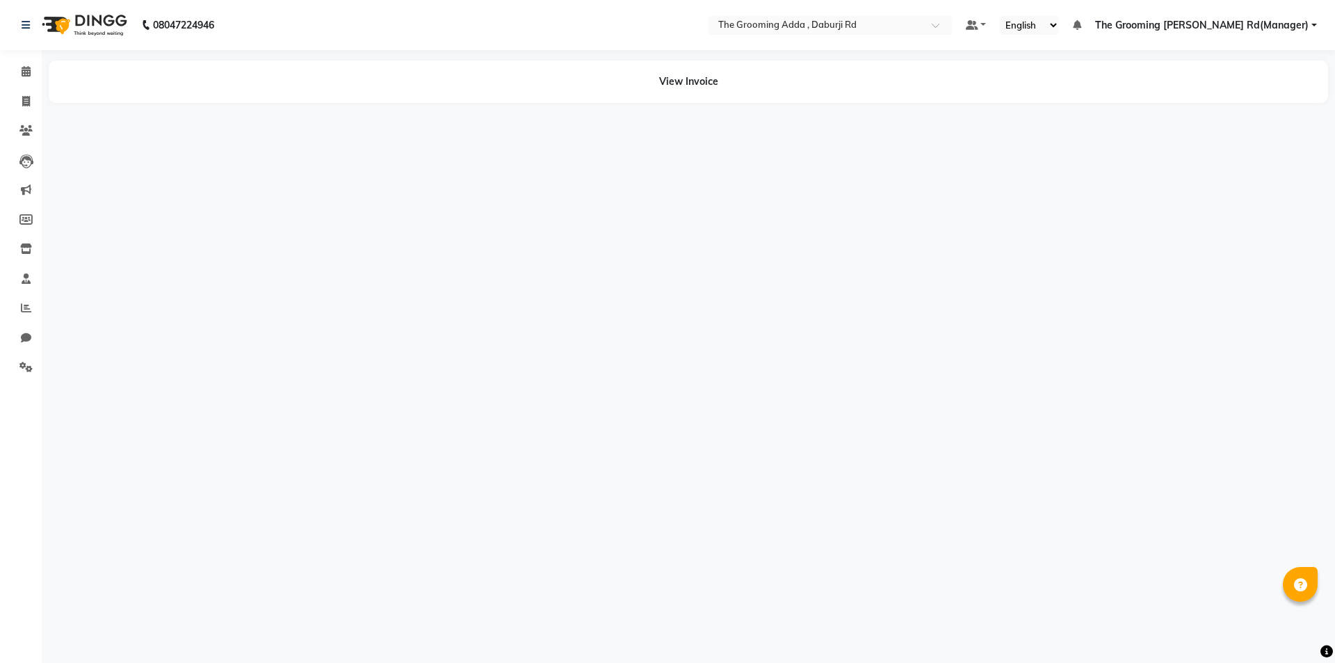
drag, startPoint x: 234, startPoint y: 345, endPoint x: 200, endPoint y: 291, distance: 63.5
click at [234, 344] on div "08047224946 Select Location × The Grooming Adda , Daburji Rd Default Panel My P…" at bounding box center [667, 331] width 1335 height 663
click at [354, 261] on div "08047224946 Select Location × The Grooming Adda , Daburji Rd Default Panel My P…" at bounding box center [667, 331] width 1335 height 663
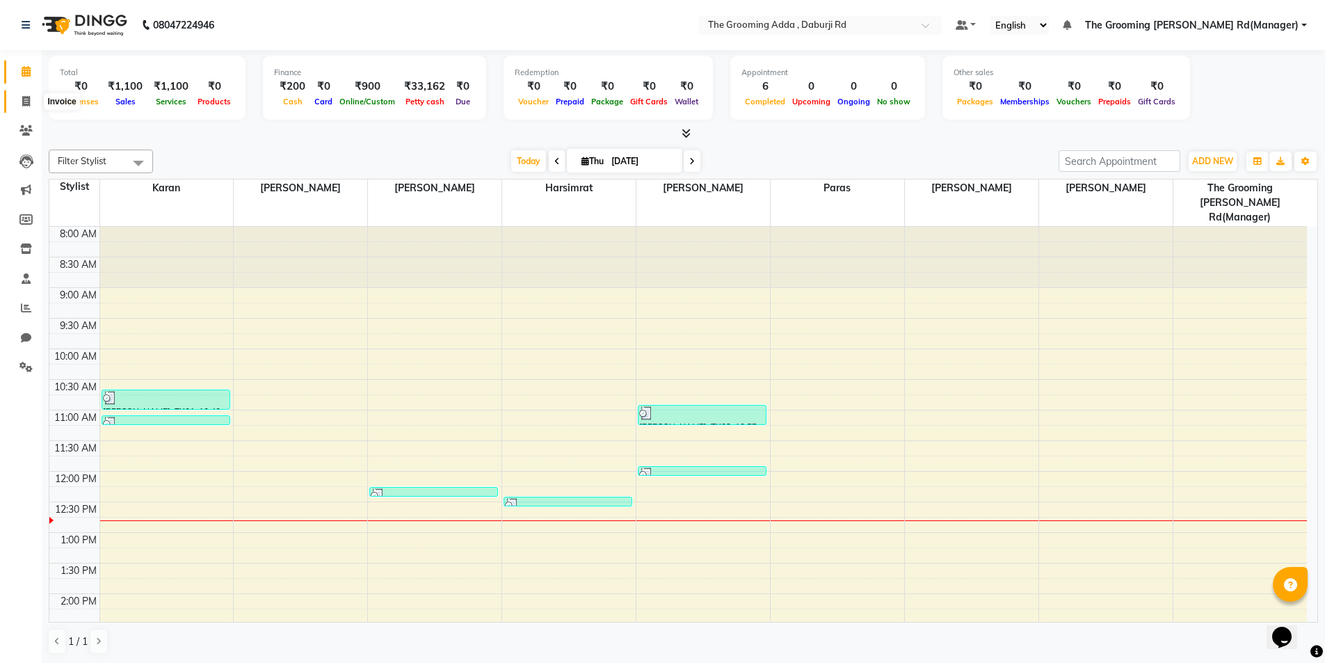
click at [22, 99] on icon at bounding box center [26, 101] width 8 height 10
select select "8001"
select select "service"
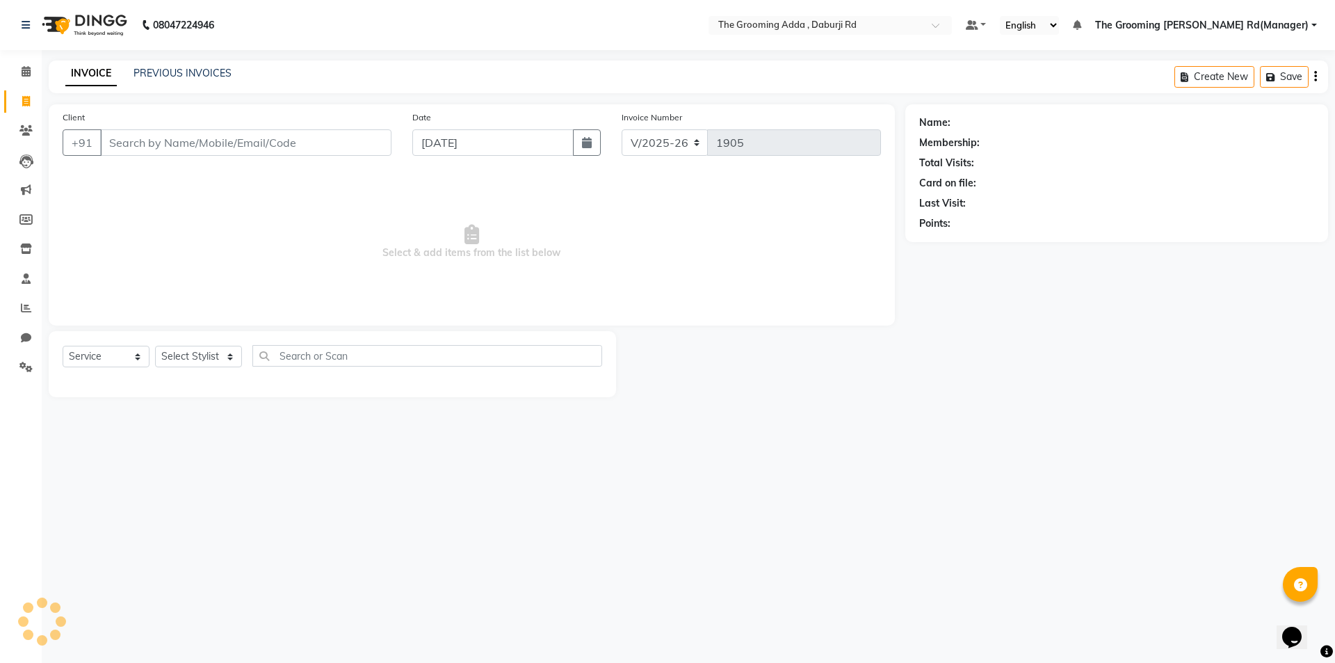
click at [122, 135] on input "Client" at bounding box center [245, 142] width 291 height 26
type input "9815573277"
select select "1: Object"
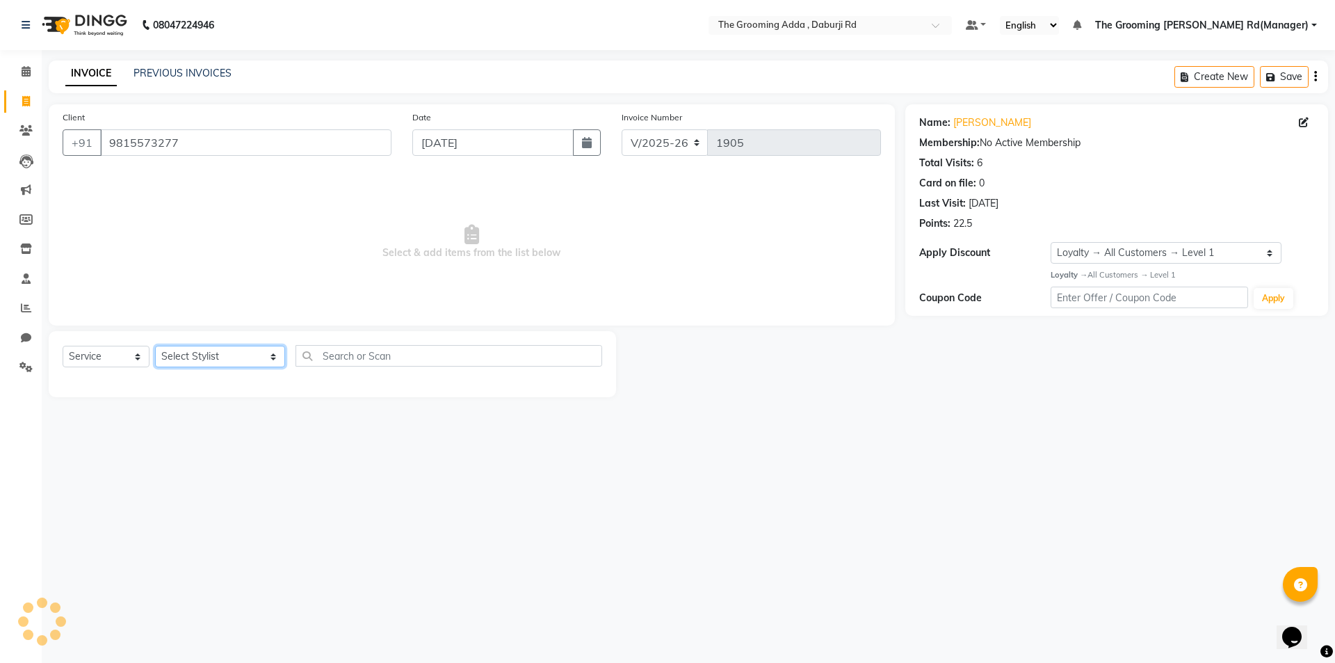
click at [184, 362] on select "Select Stylist [PERSON_NAME] [PERSON_NAME] [PERSON_NAME] [PERSON_NAME] [PERSON_…" at bounding box center [220, 357] width 130 height 22
select select "79351"
click at [155, 346] on select "Select Stylist [PERSON_NAME] [PERSON_NAME] [PERSON_NAME] [PERSON_NAME] [PERSON_…" at bounding box center [220, 357] width 130 height 22
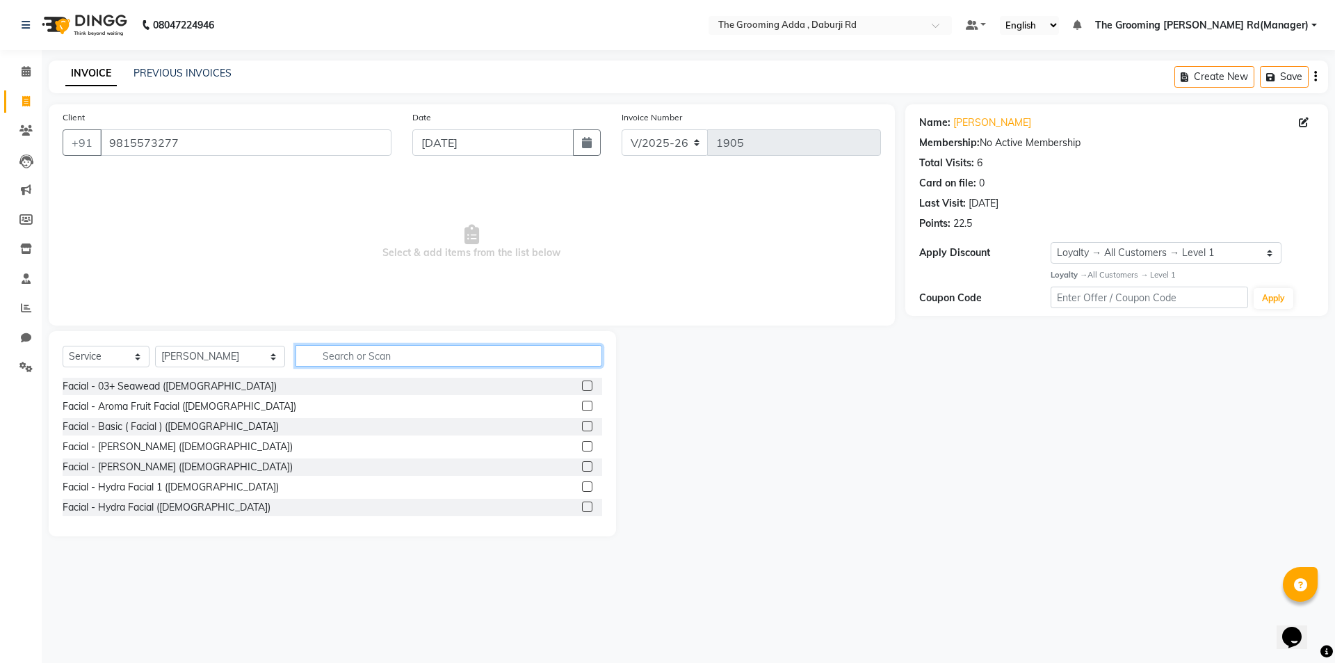
click at [336, 352] on input "text" at bounding box center [449, 356] width 307 height 22
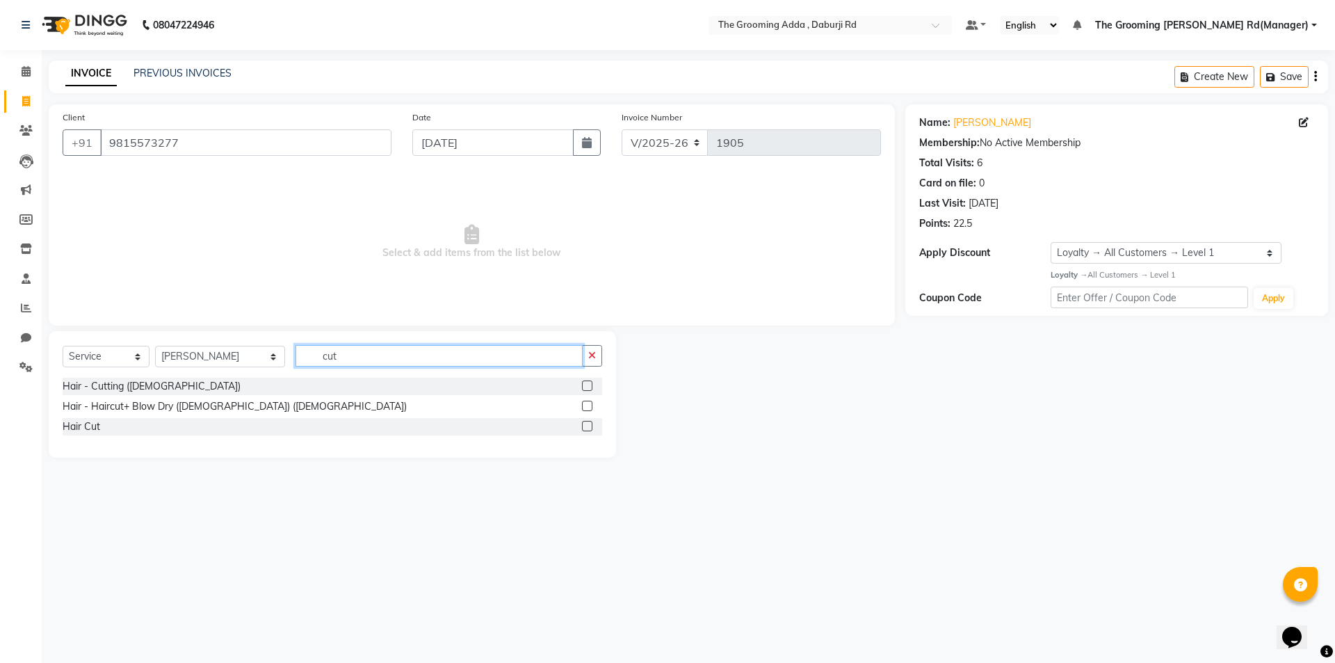
type input "cut"
click at [585, 387] on label at bounding box center [587, 385] width 10 height 10
click at [585, 387] on input "checkbox" at bounding box center [586, 386] width 9 height 9
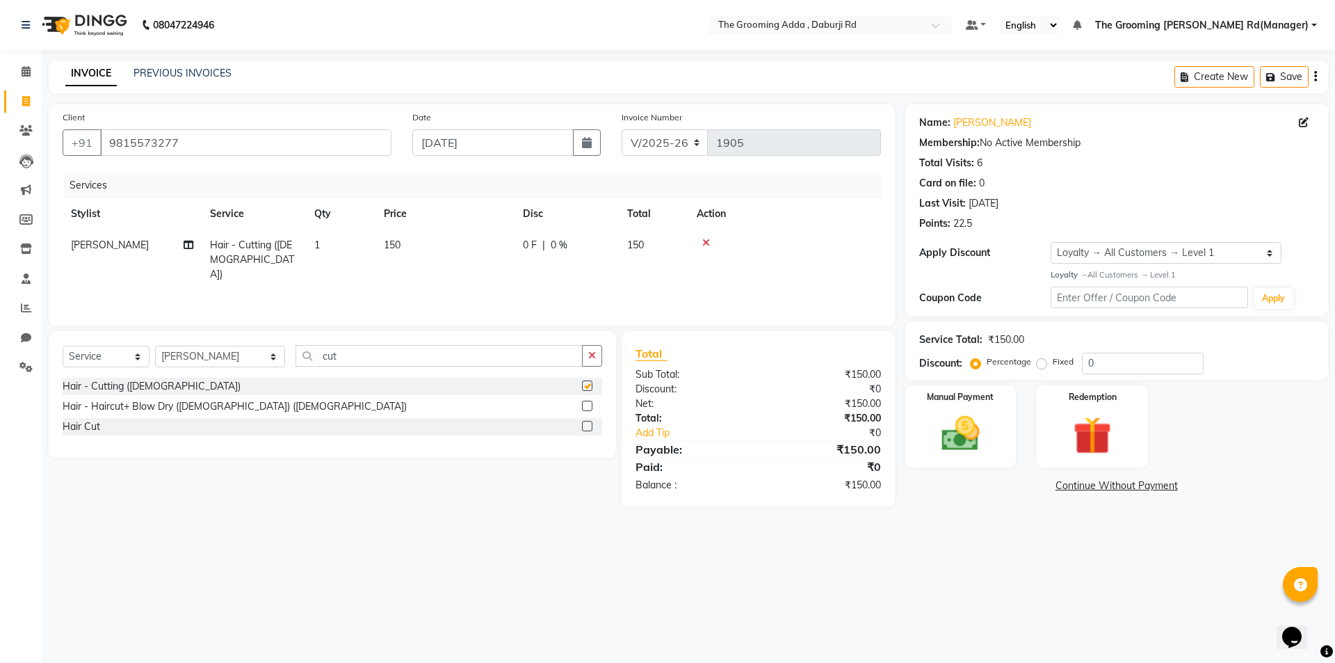
checkbox input "false"
drag, startPoint x: 469, startPoint y: 352, endPoint x: 287, endPoint y: 380, distance: 185.0
click at [287, 380] on div "Select Service Product Membership Package Voucher Prepaid Gift Card Select Styl…" at bounding box center [333, 394] width 568 height 127
type input "bea"
click at [586, 385] on label at bounding box center [587, 385] width 10 height 10
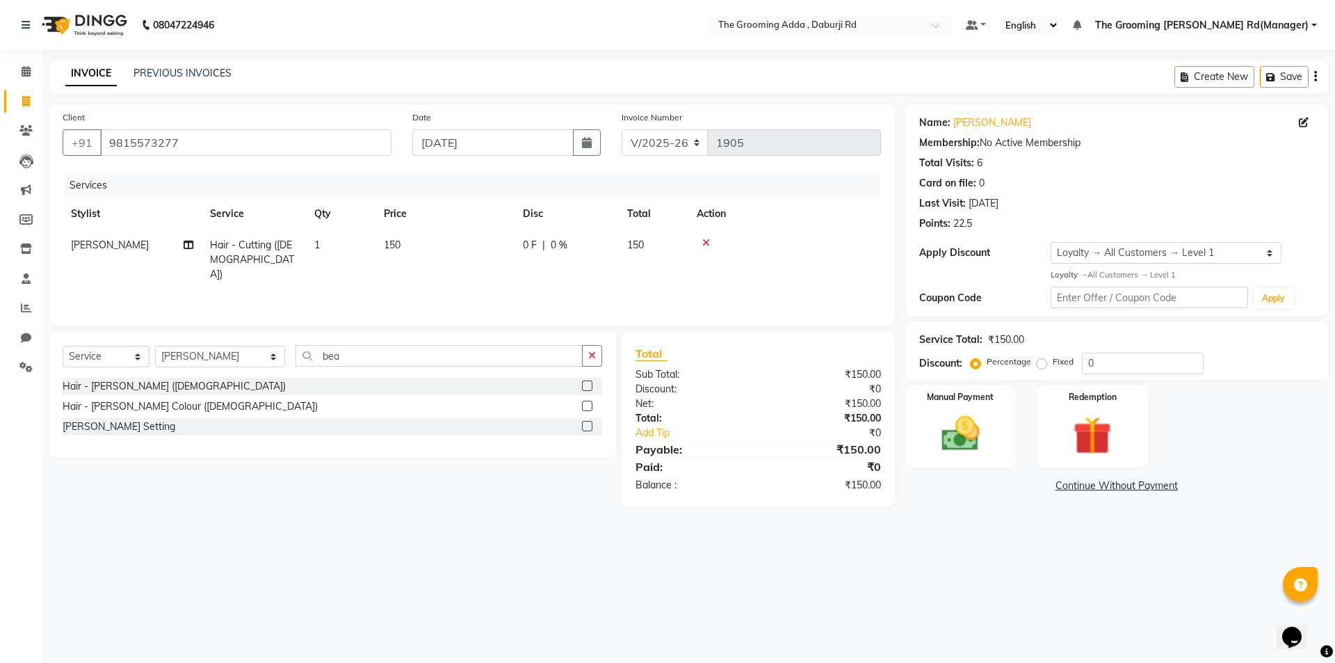
click at [586, 385] on input "checkbox" at bounding box center [586, 386] width 9 height 9
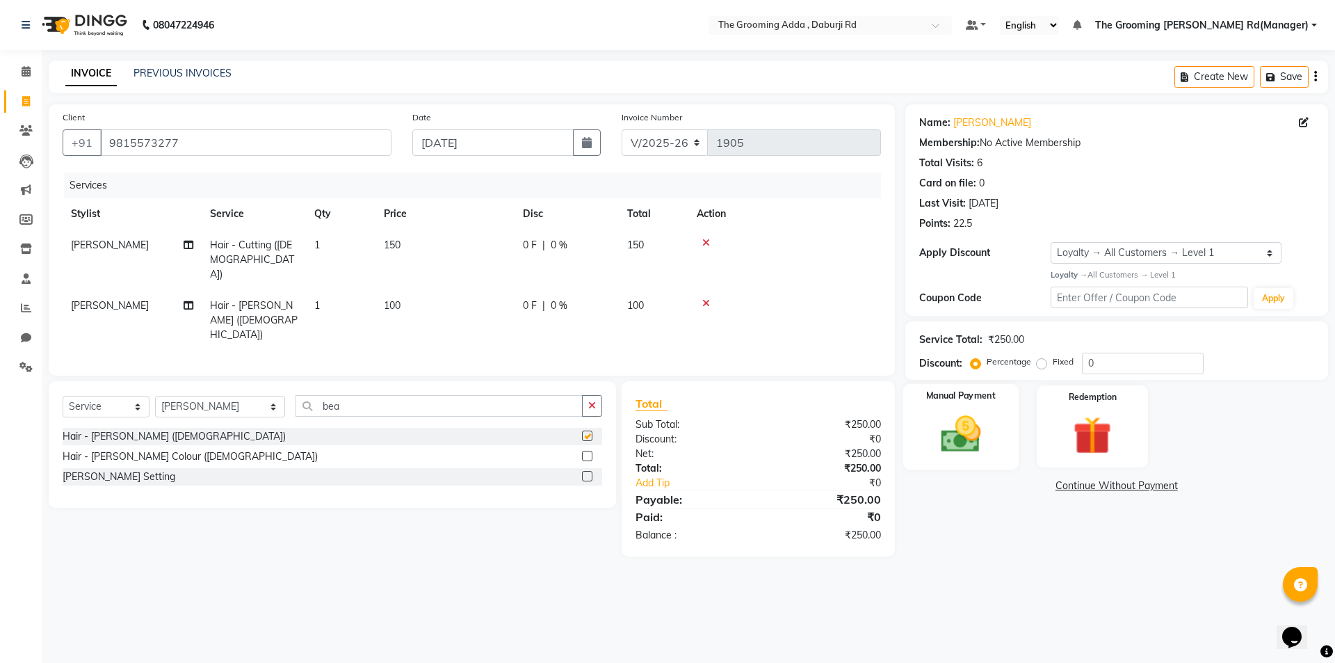
checkbox input "false"
click at [995, 447] on div "Manual Payment" at bounding box center [960, 426] width 115 height 86
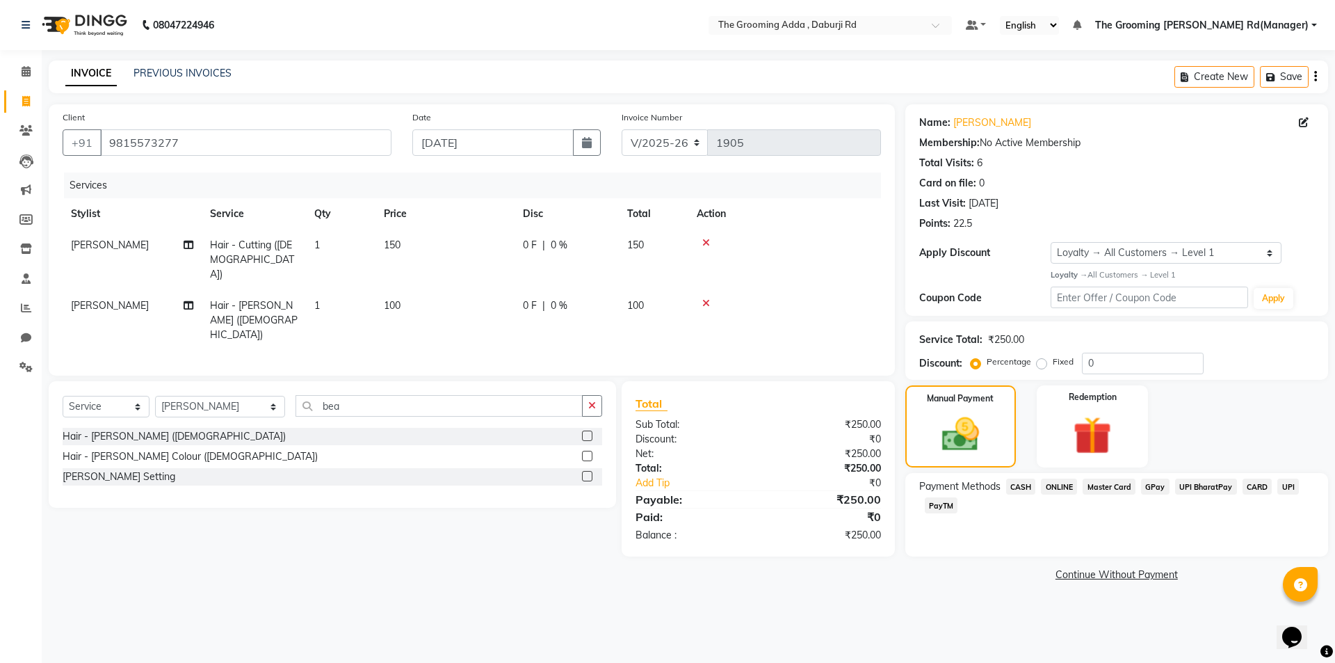
click at [1070, 491] on span "ONLINE" at bounding box center [1059, 487] width 36 height 16
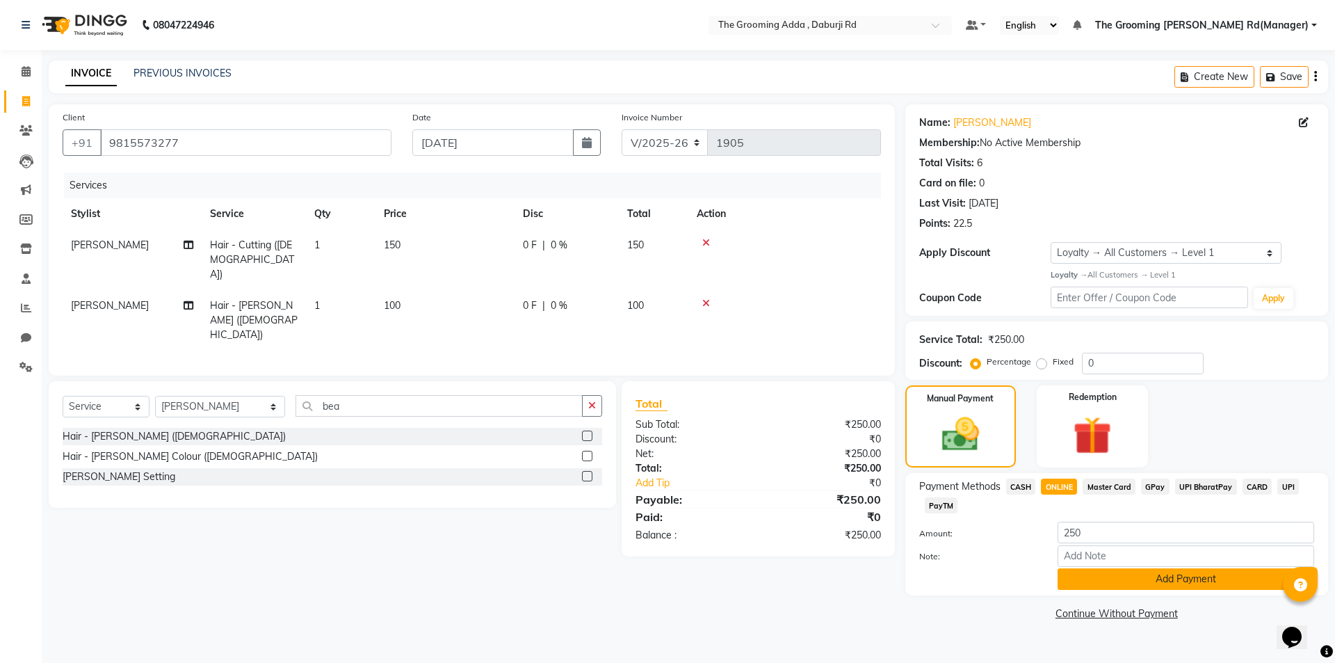
click at [1088, 588] on div "Payment Methods CASH ONLINE Master Card GPay UPI BharatPay CARD UPI PayTM Amoun…" at bounding box center [1117, 534] width 423 height 122
click at [1090, 584] on button "Add Payment" at bounding box center [1186, 579] width 257 height 22
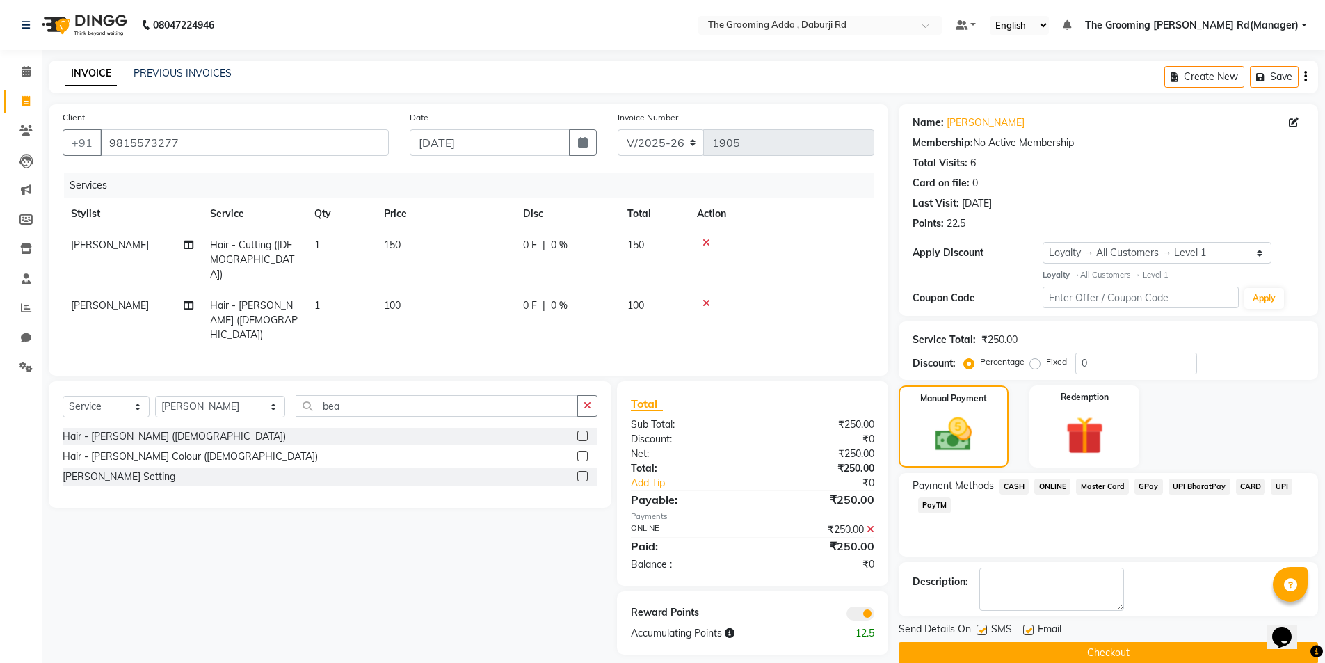
click at [1032, 627] on label at bounding box center [1028, 630] width 10 height 10
click at [1032, 627] on input "checkbox" at bounding box center [1027, 630] width 9 height 9
checkbox input "false"
click at [982, 634] on label at bounding box center [981, 630] width 10 height 10
click at [982, 634] on input "checkbox" at bounding box center [980, 630] width 9 height 9
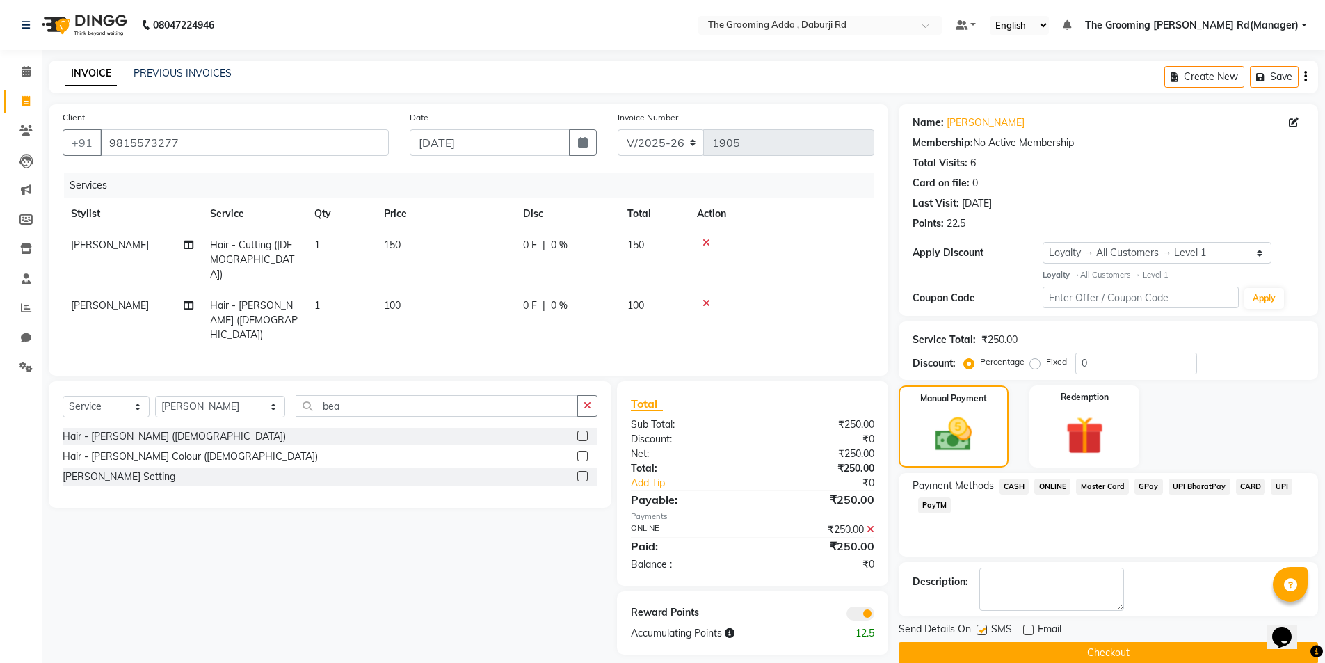
checkbox input "false"
click at [986, 644] on button "Checkout" at bounding box center [1108, 653] width 419 height 22
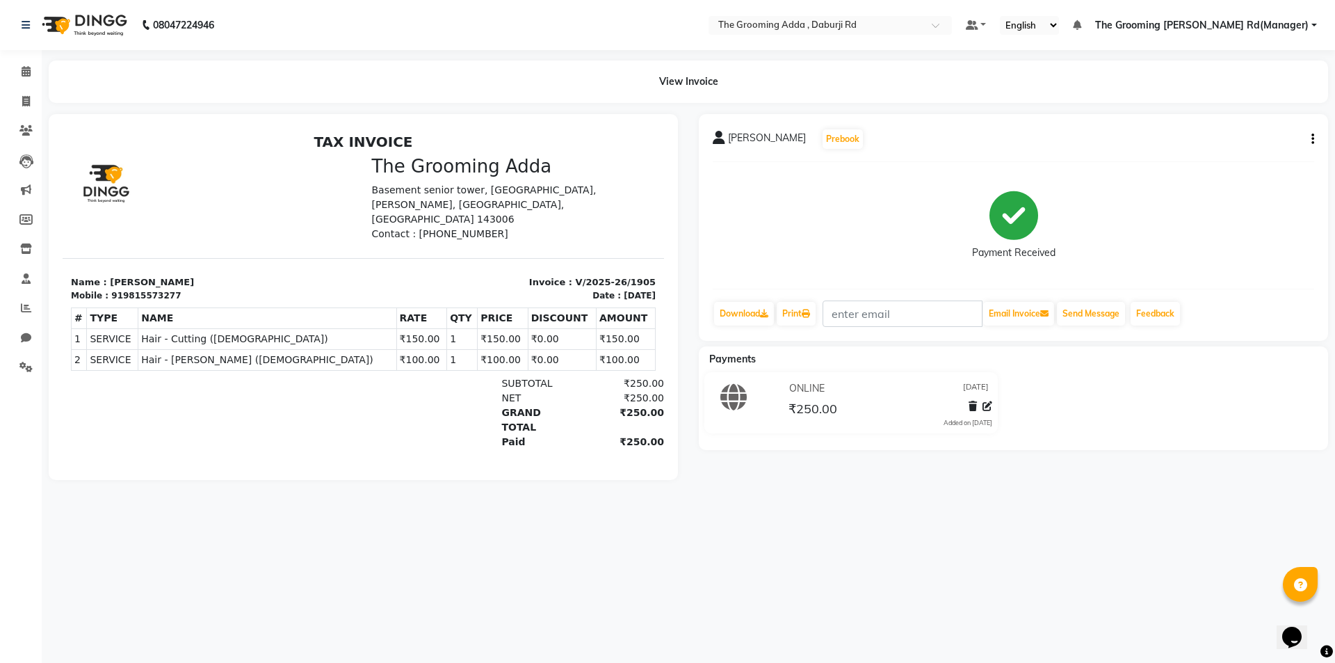
select select "8001"
select select "service"
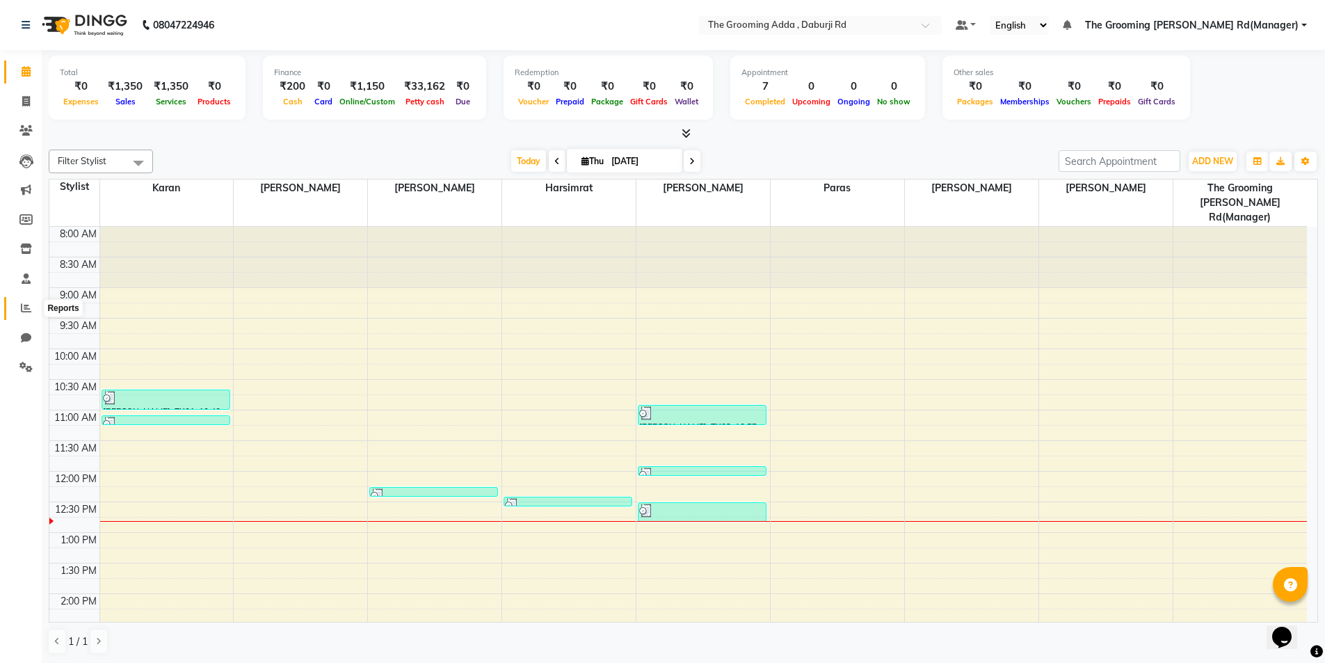
click at [21, 309] on icon at bounding box center [26, 308] width 10 height 10
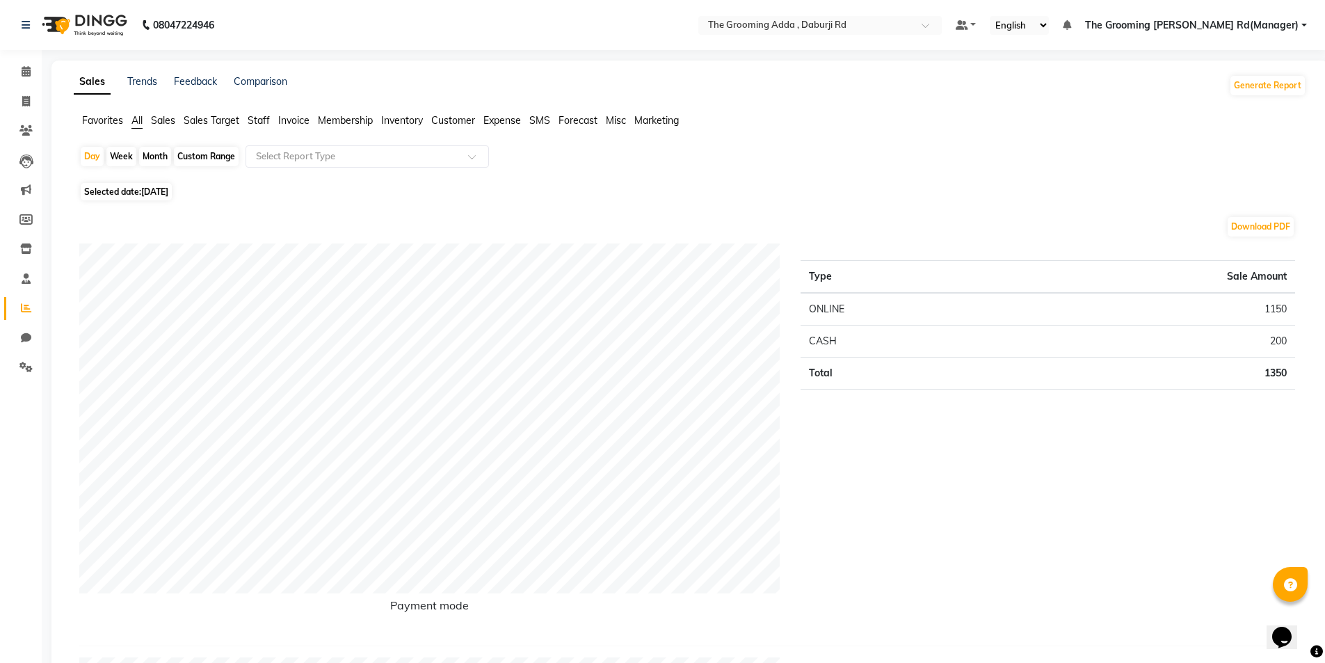
click at [200, 159] on div "Custom Range" at bounding box center [206, 156] width 65 height 19
select select "9"
select select "2025"
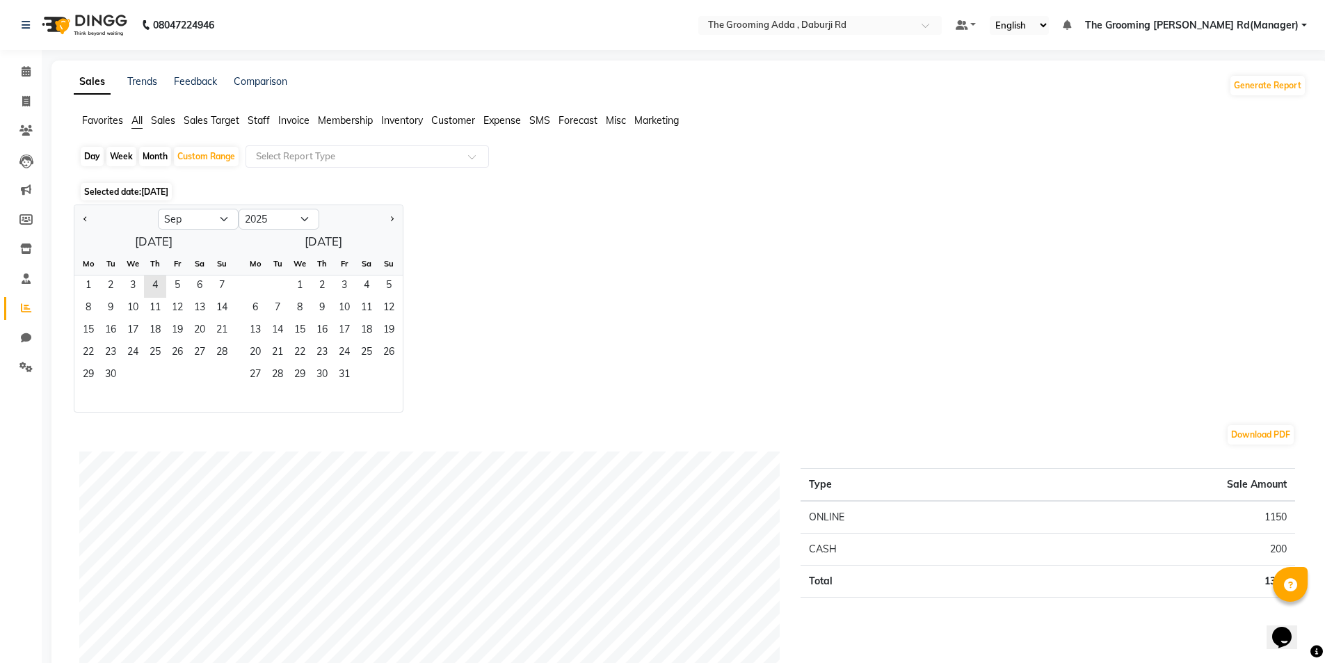
click at [93, 220] on div at bounding box center [115, 219] width 83 height 22
click at [86, 220] on span "Previous month" at bounding box center [85, 218] width 5 height 5
select select "8"
click at [88, 325] on span "11" at bounding box center [88, 331] width 22 height 22
click at [292, 290] on span "3" at bounding box center [300, 286] width 22 height 22
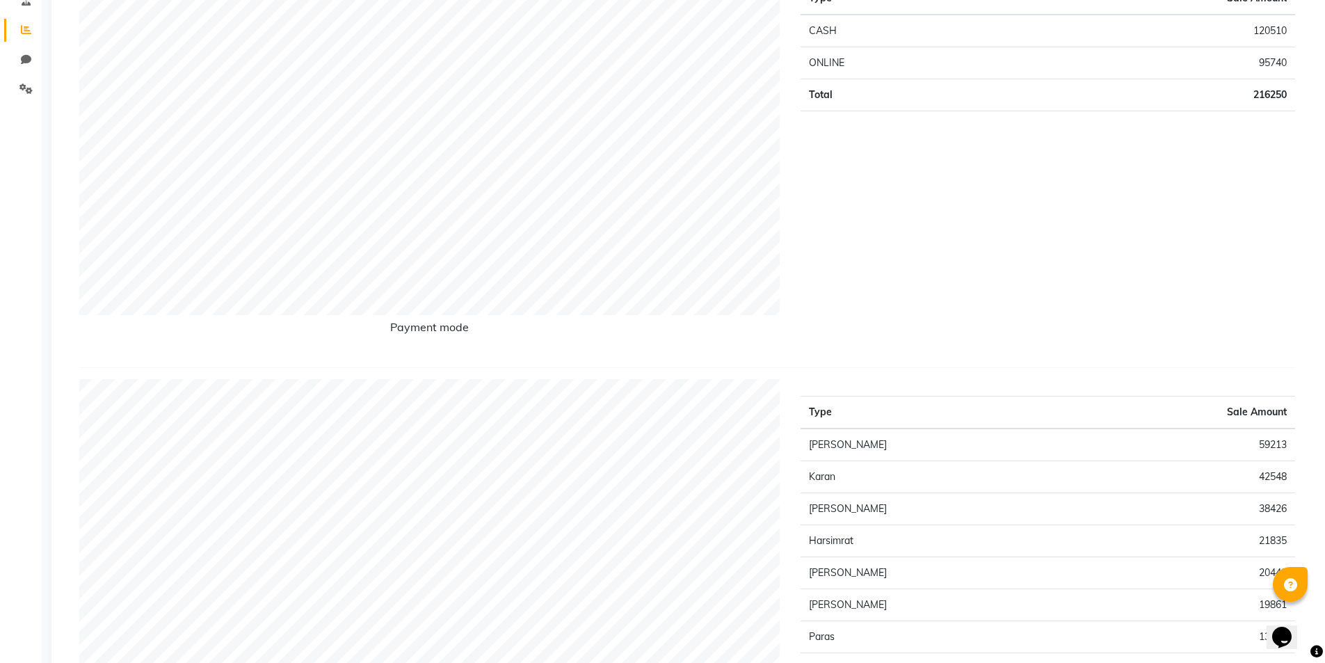
scroll to position [487, 0]
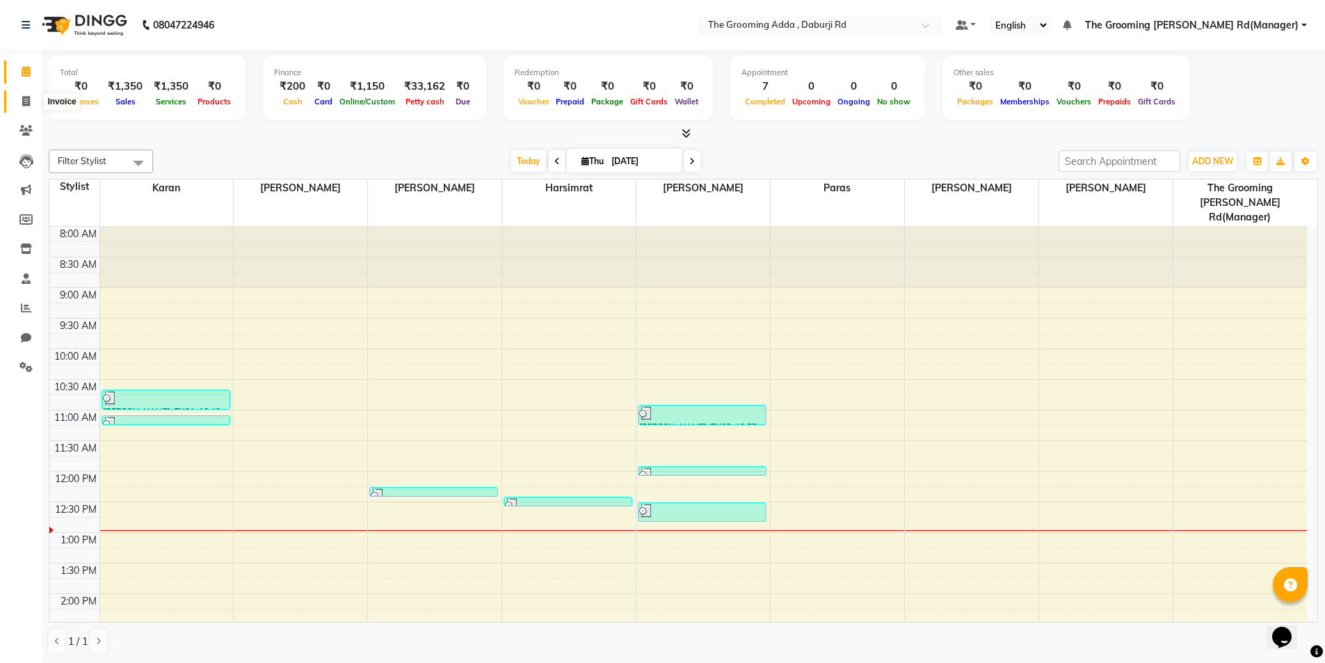
click at [18, 104] on span at bounding box center [26, 102] width 24 height 16
select select "service"
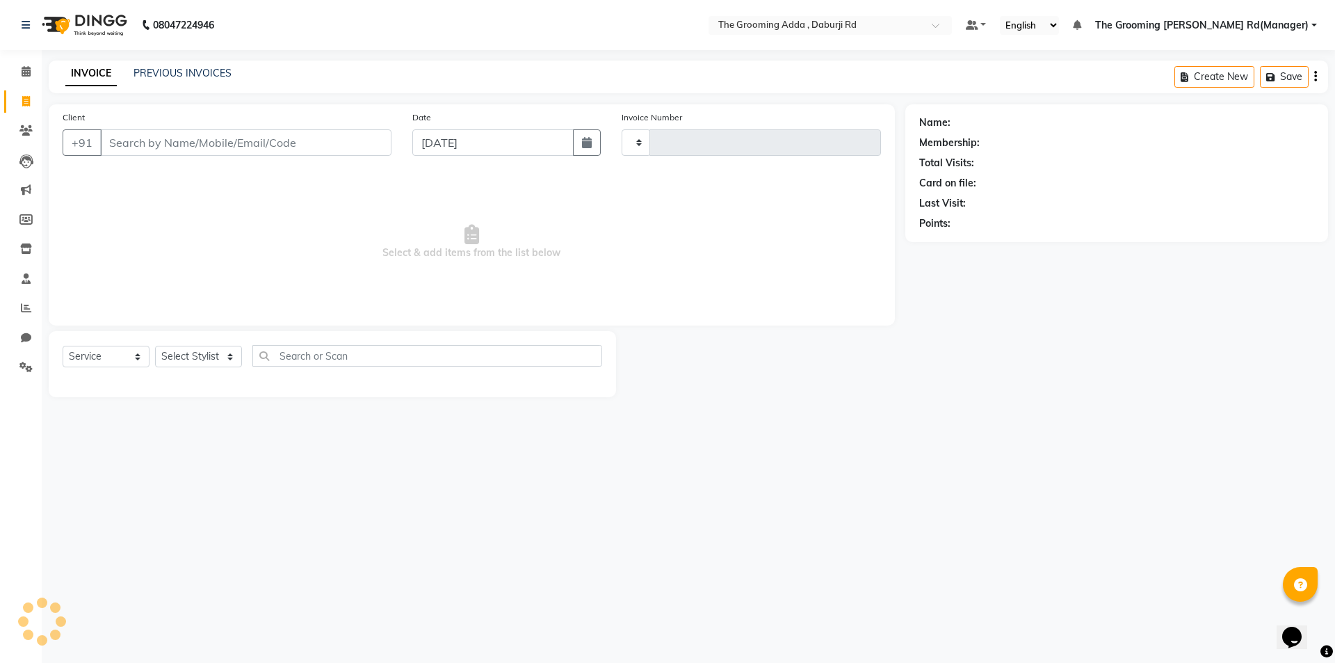
type input "1906"
select select "8001"
click at [127, 138] on input "Client" at bounding box center [245, 142] width 291 height 26
type input "9888118322"
select select "1: Object"
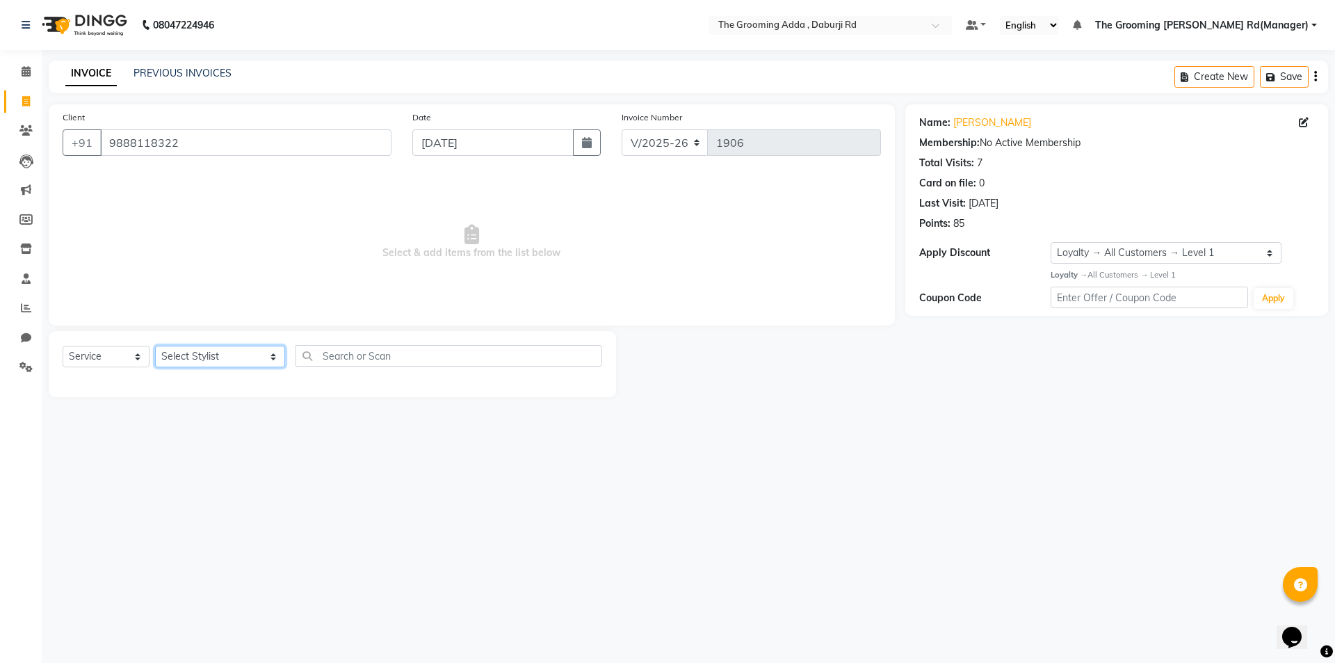
click at [176, 353] on select "Select Stylist [PERSON_NAME] [PERSON_NAME] [PERSON_NAME] [PERSON_NAME] [PERSON_…" at bounding box center [220, 357] width 130 height 22
select select "79344"
click at [155, 346] on select "Select Stylist [PERSON_NAME] [PERSON_NAME] [PERSON_NAME] [PERSON_NAME] [PERSON_…" at bounding box center [220, 357] width 130 height 22
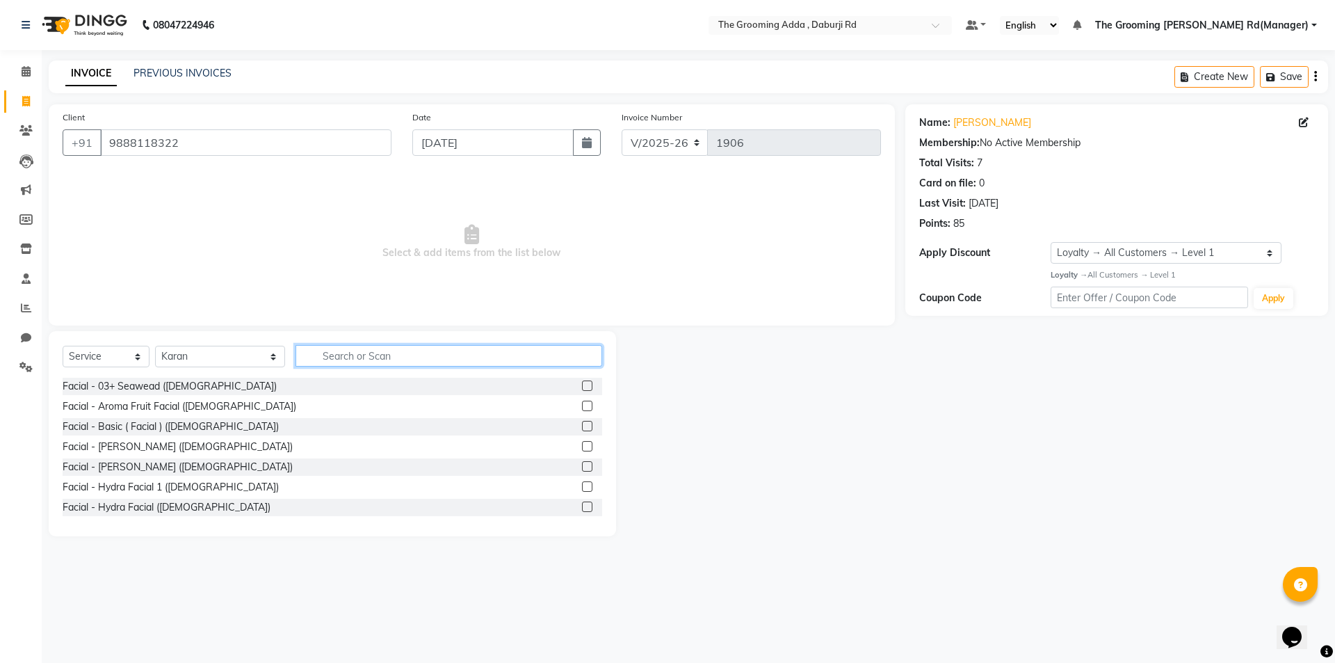
click at [319, 356] on input "text" at bounding box center [449, 356] width 307 height 22
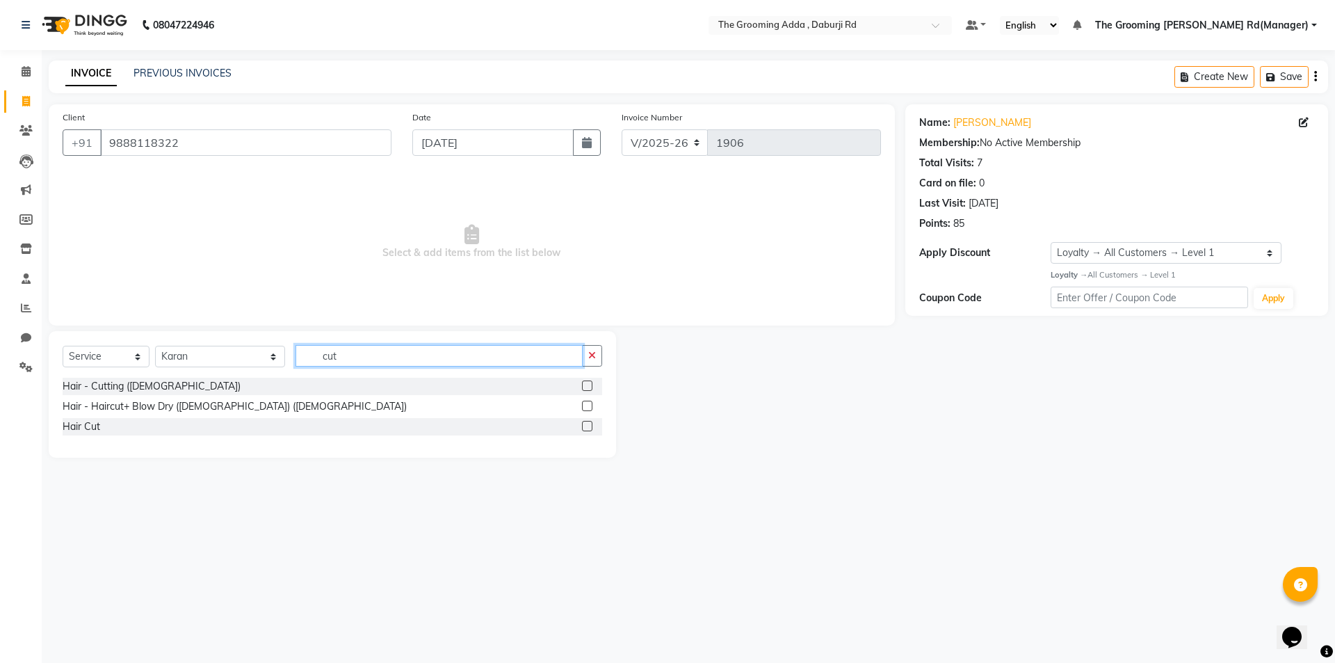
type input "cut"
click at [588, 386] on label at bounding box center [587, 385] width 10 height 10
click at [588, 386] on input "checkbox" at bounding box center [586, 386] width 9 height 9
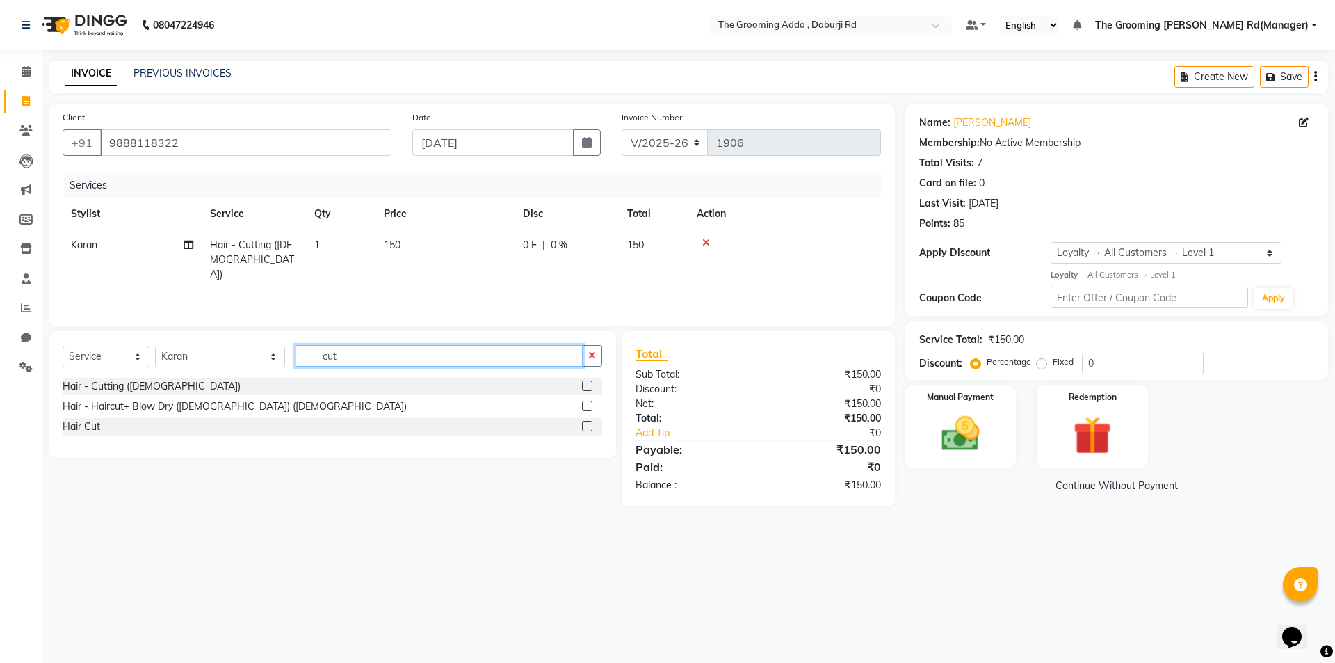
checkbox input "false"
drag, startPoint x: 441, startPoint y: 351, endPoint x: 252, endPoint y: 350, distance: 188.5
click at [252, 350] on div "Select Service Product Membership Package Voucher Prepaid Gift Card Select Styl…" at bounding box center [333, 361] width 540 height 33
type input "bea"
click at [585, 386] on label at bounding box center [587, 385] width 10 height 10
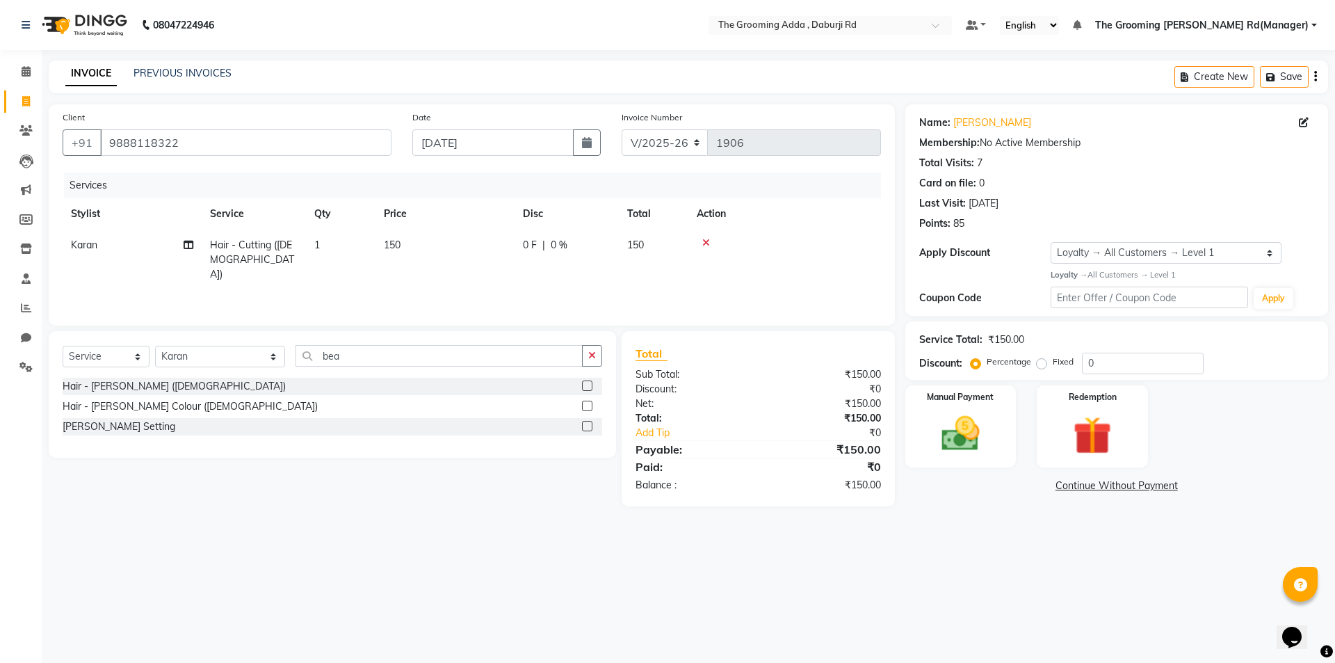
click at [585, 386] on input "checkbox" at bounding box center [586, 386] width 9 height 9
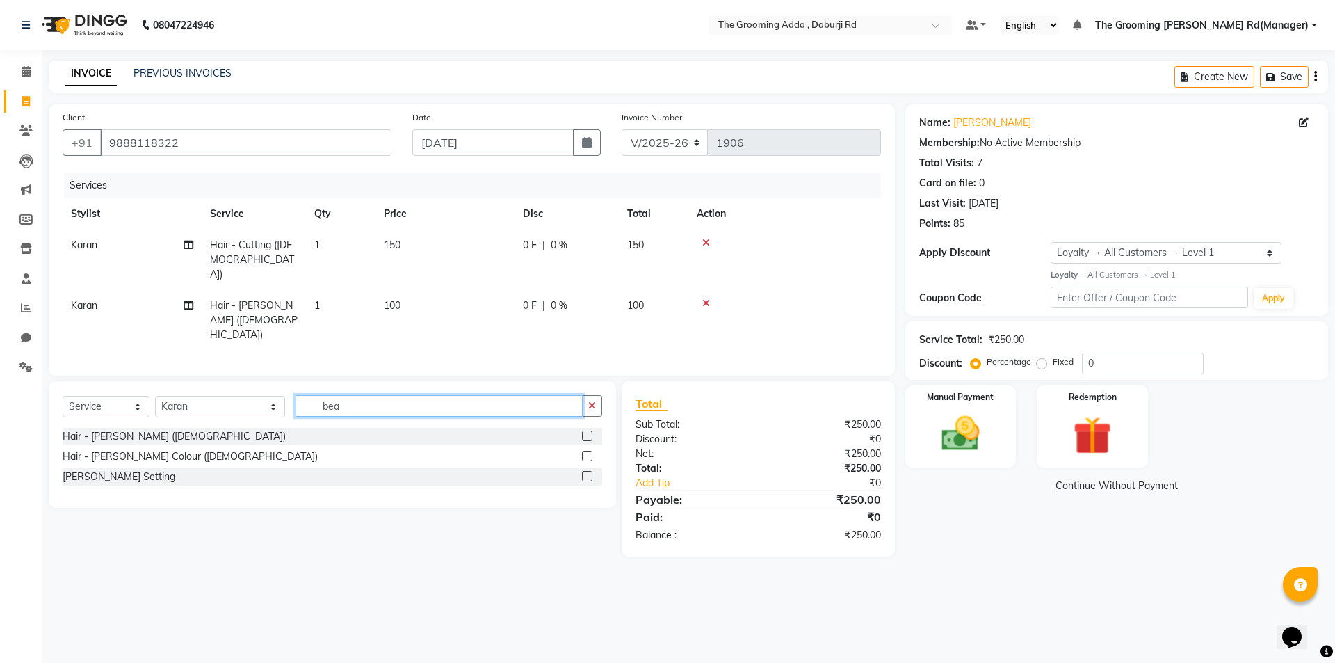
checkbox input "false"
drag, startPoint x: 444, startPoint y: 362, endPoint x: 293, endPoint y: 369, distance: 151.1
click at [296, 395] on input "bea" at bounding box center [439, 406] width 287 height 22
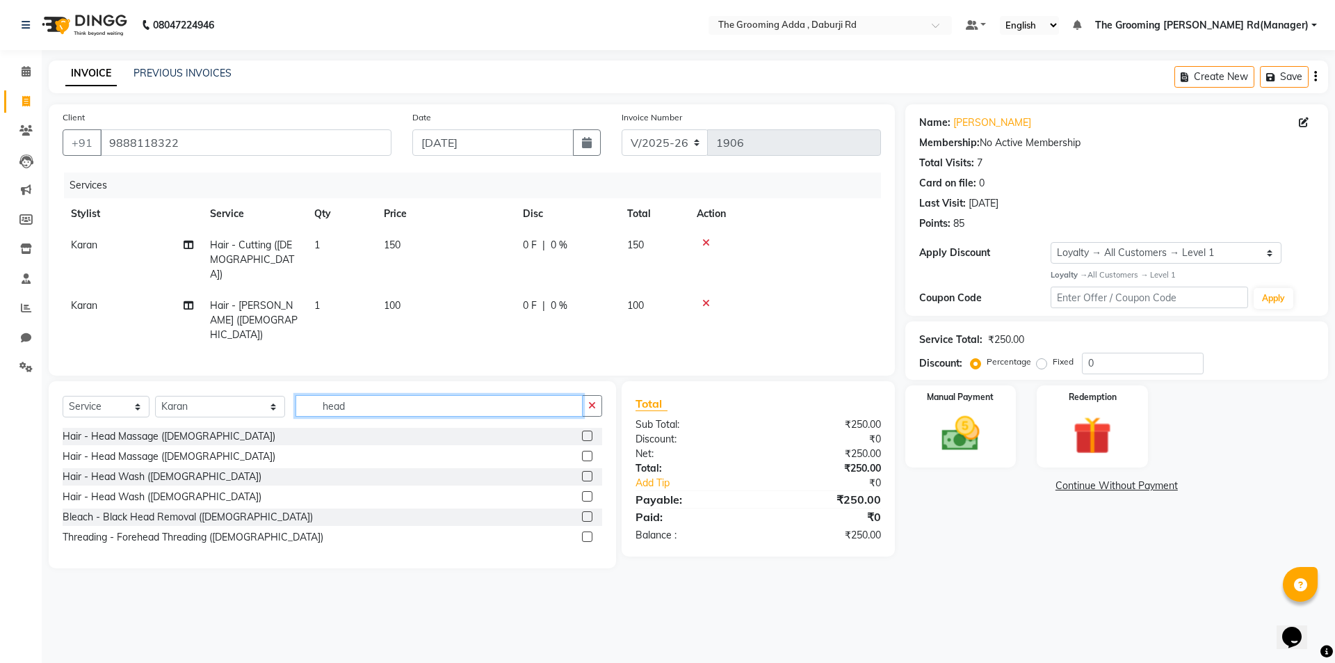
type input "head"
click at [584, 431] on label at bounding box center [587, 436] width 10 height 10
click at [584, 432] on input "checkbox" at bounding box center [586, 436] width 9 height 9
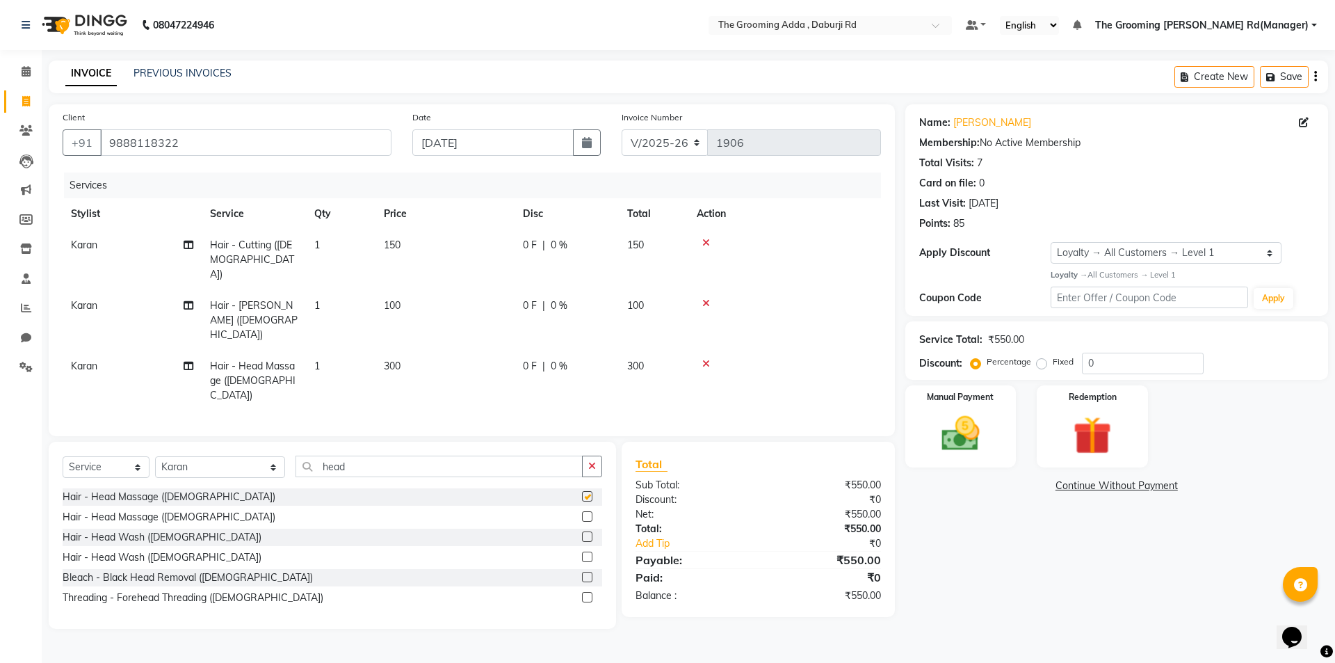
checkbox input "false"
click at [399, 351] on td "300" at bounding box center [445, 381] width 139 height 61
select select "79344"
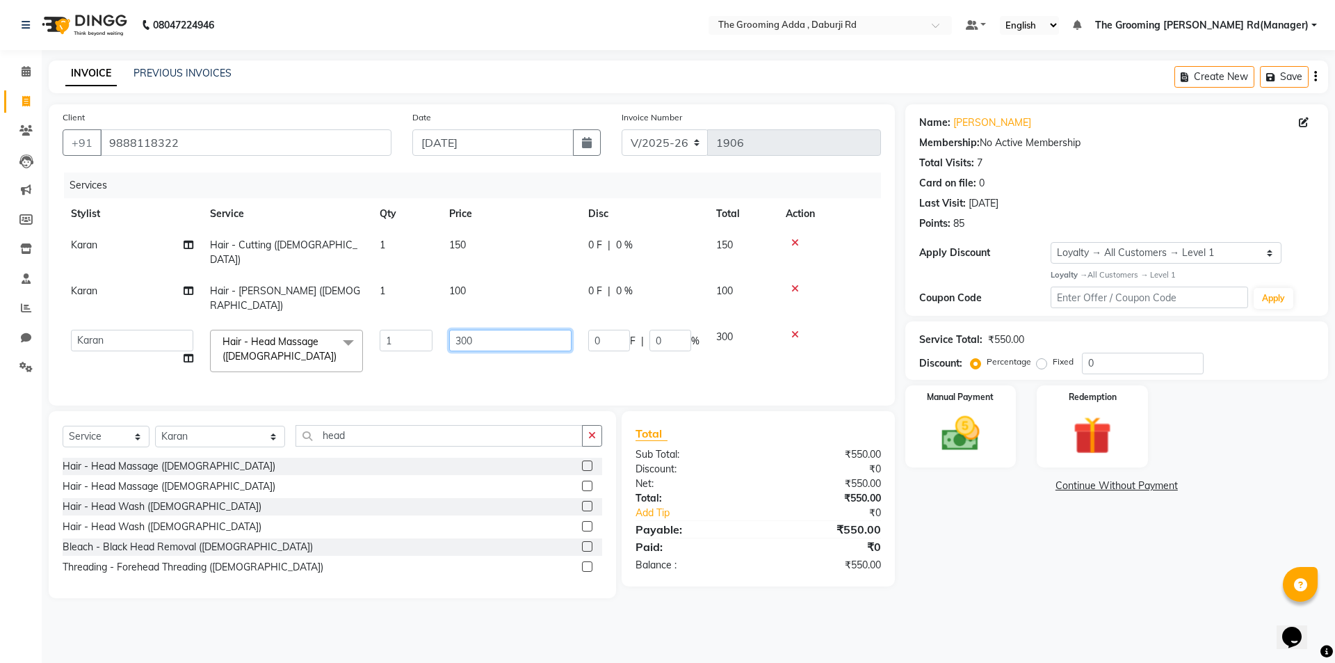
drag, startPoint x: 516, startPoint y: 315, endPoint x: 338, endPoint y: 308, distance: 178.2
click at [338, 321] on tr "[PERSON_NAME] [PERSON_NAME] [PERSON_NAME] [PERSON_NAME] [PERSON_NAME] [PERSON_N…" at bounding box center [472, 350] width 819 height 59
type input "250"
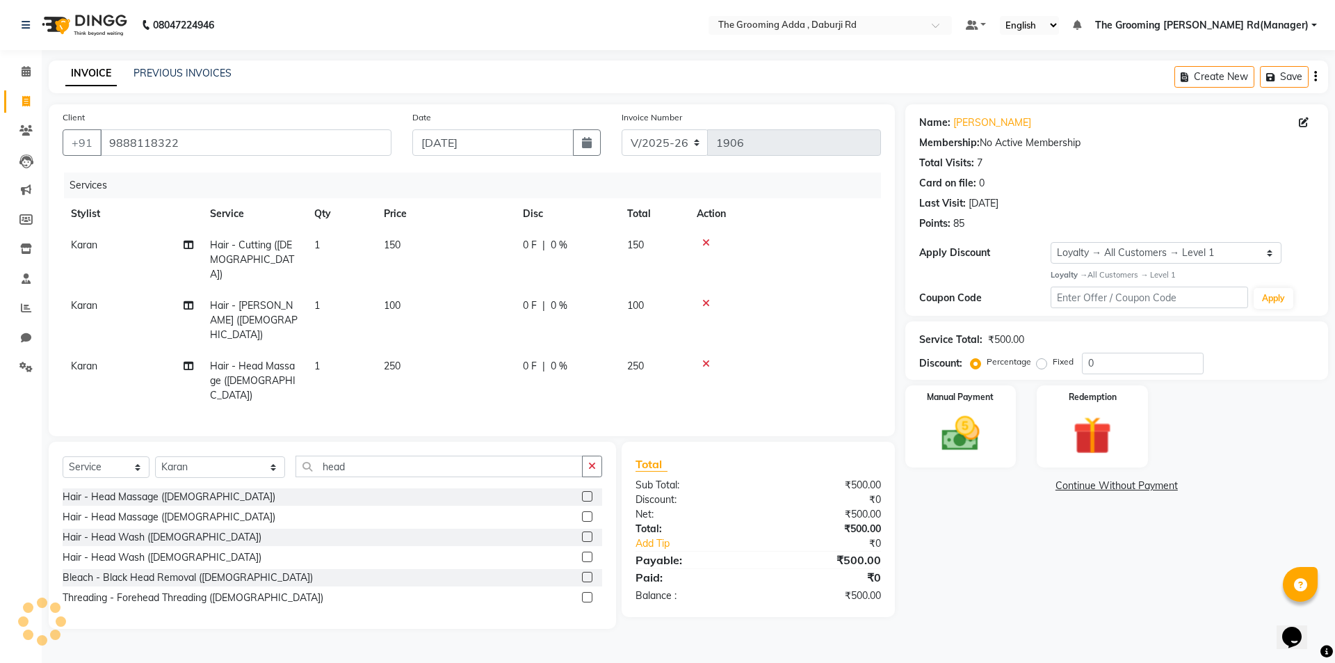
click at [1004, 600] on main "INVOICE PREVIOUS INVOICES Create New Save Client [PHONE_NUMBER] Date [DATE] Inv…" at bounding box center [689, 355] width 1294 height 589
click at [986, 437] on img at bounding box center [960, 434] width 65 height 46
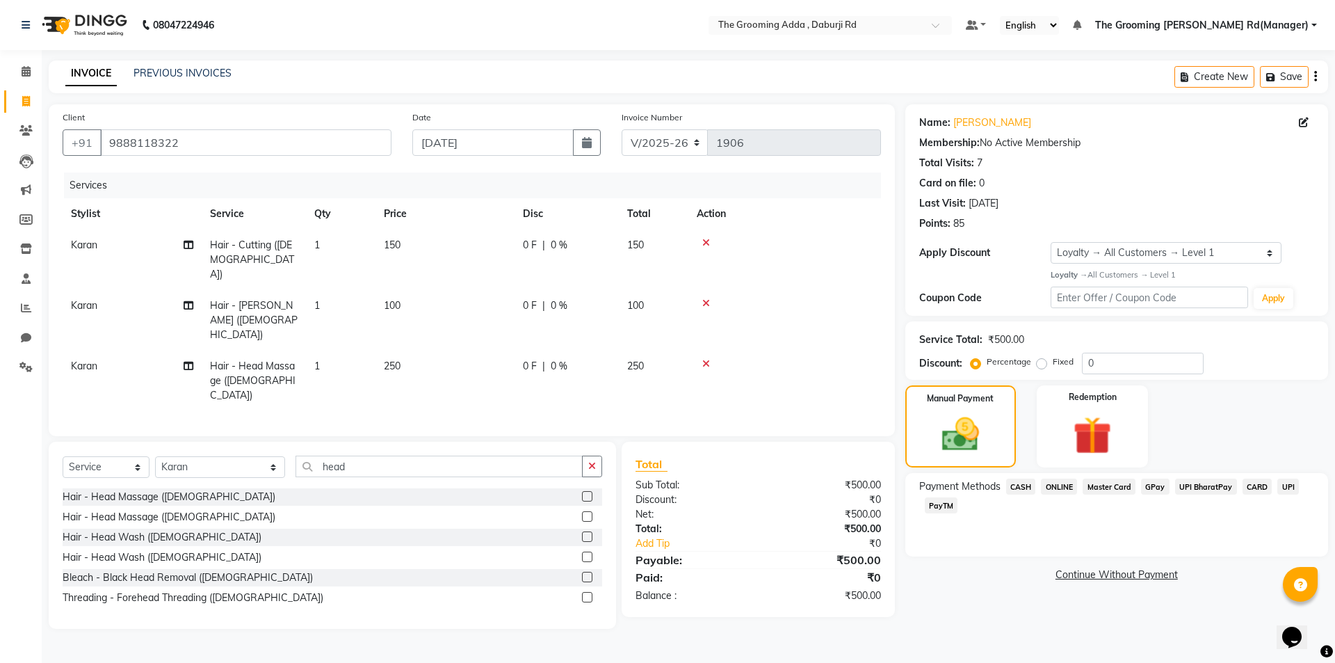
click at [70, 351] on td "Karan" at bounding box center [132, 381] width 139 height 61
select select "79344"
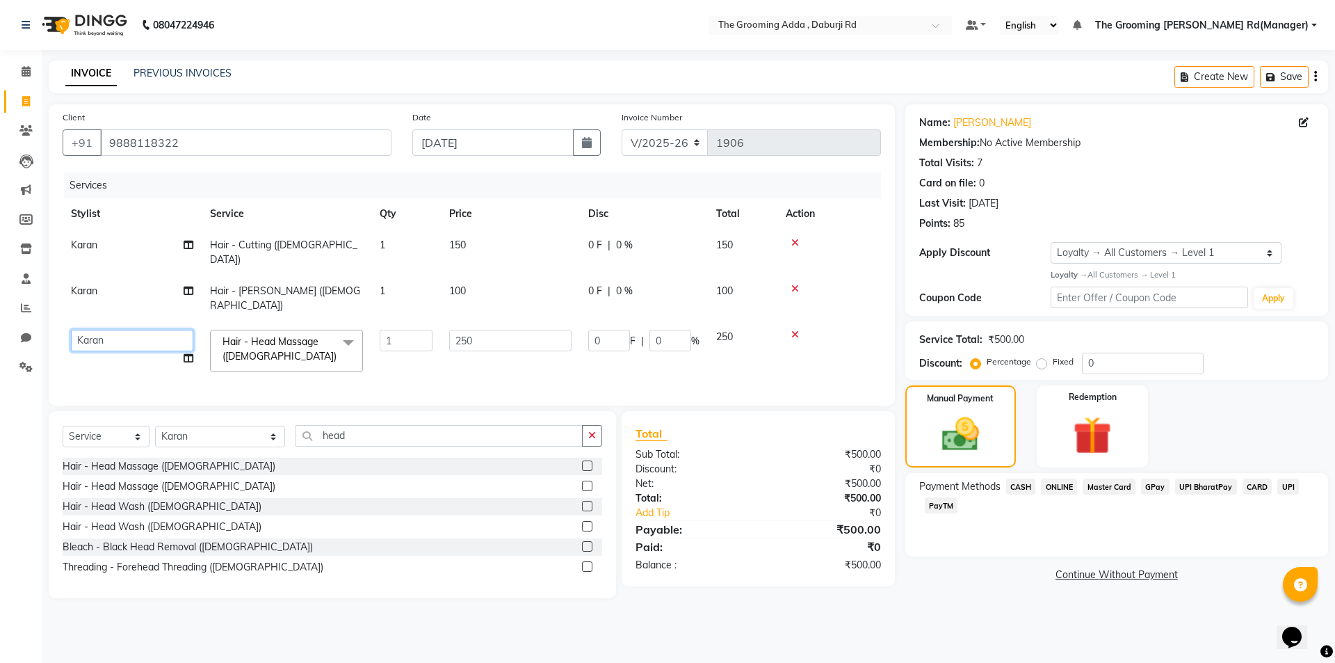
click at [128, 330] on select "[PERSON_NAME] [PERSON_NAME] [PERSON_NAME] [PERSON_NAME] [PERSON_NAME] [PERSON_N…" at bounding box center [132, 341] width 122 height 22
click at [124, 330] on select "[PERSON_NAME] [PERSON_NAME] [PERSON_NAME] [PERSON_NAME] [PERSON_NAME] [PERSON_N…" at bounding box center [132, 341] width 122 height 22
select select "79352"
click at [448, 343] on td "250" at bounding box center [510, 350] width 139 height 59
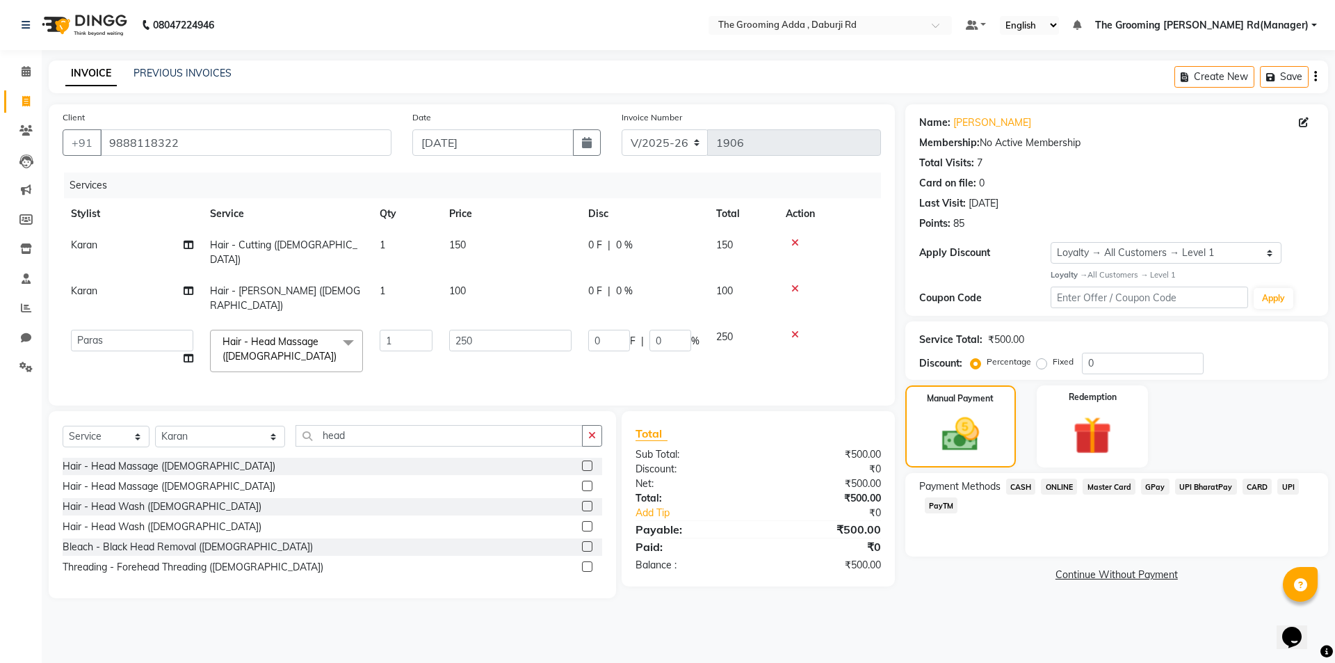
click at [747, 447] on div "Sub Total:" at bounding box center [691, 454] width 133 height 15
click at [954, 584] on div "Name: [PERSON_NAME] Membership: No Active Membership Total Visits: 7 Card on fi…" at bounding box center [1122, 351] width 433 height 494
click at [1027, 482] on span "CASH" at bounding box center [1021, 487] width 30 height 16
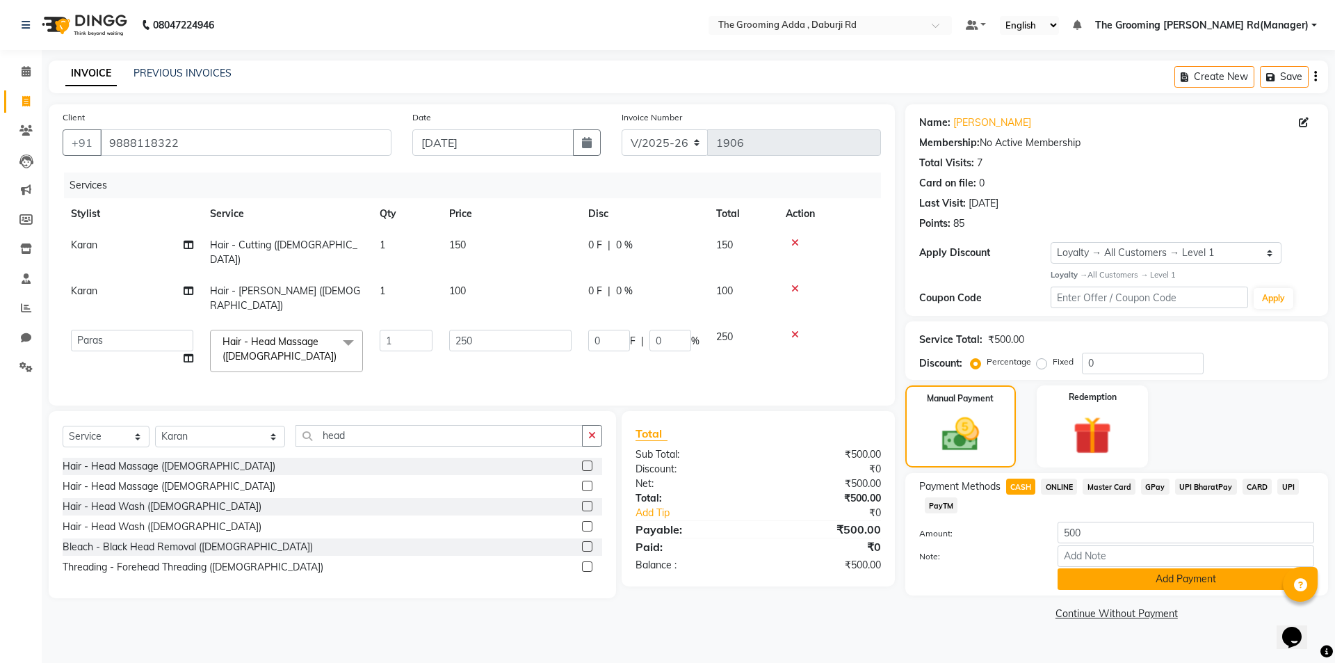
click at [1069, 576] on button "Add Payment" at bounding box center [1186, 579] width 257 height 22
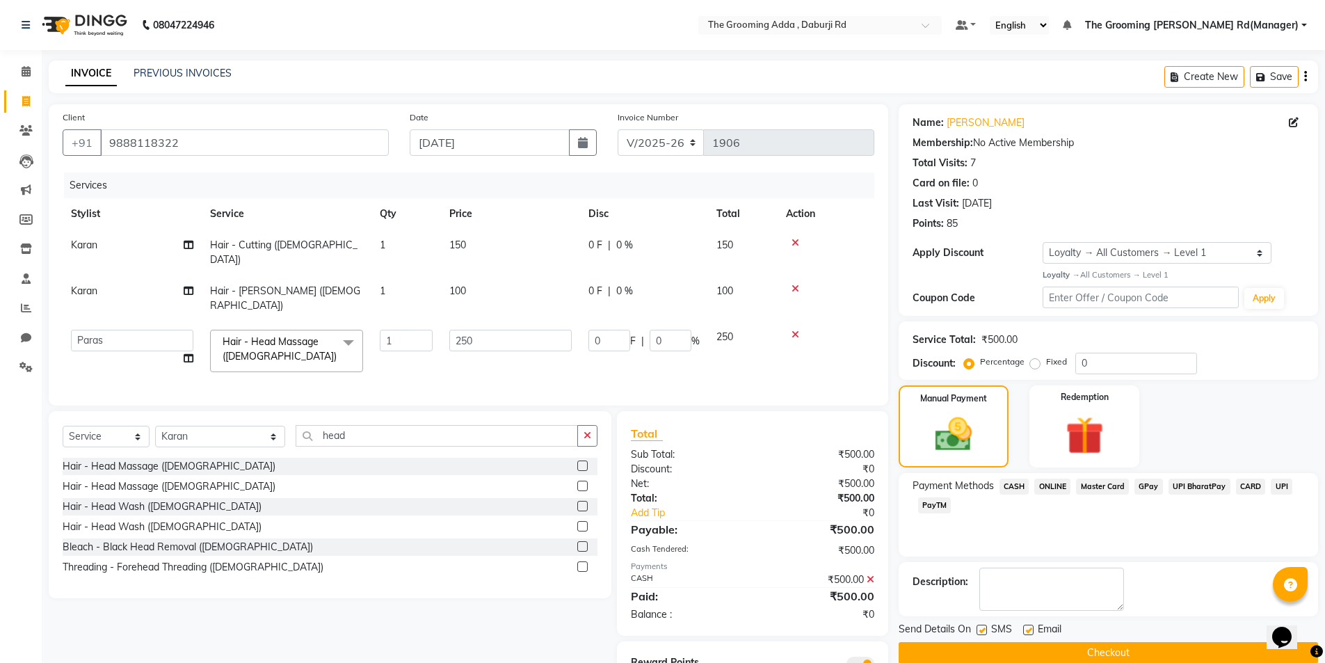
click at [1029, 627] on label at bounding box center [1028, 630] width 10 height 10
click at [1029, 627] on input "checkbox" at bounding box center [1027, 630] width 9 height 9
checkbox input "false"
click at [992, 657] on button "Checkout" at bounding box center [1108, 653] width 419 height 22
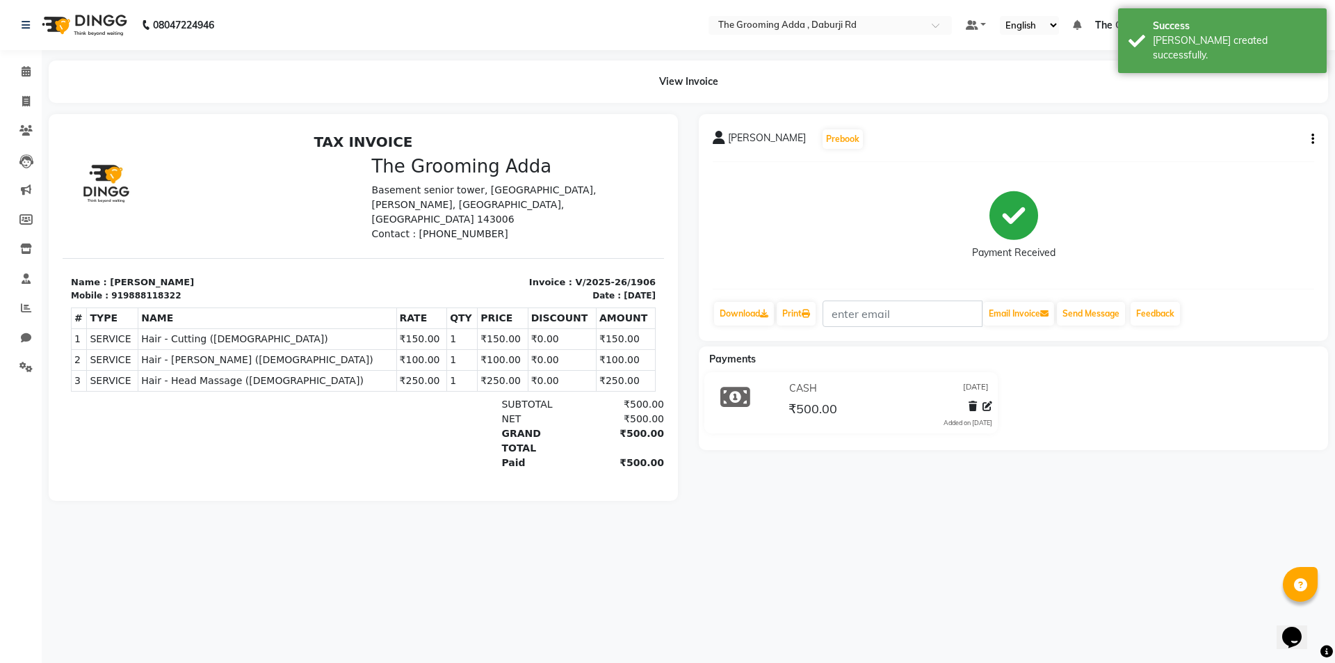
select select "service"
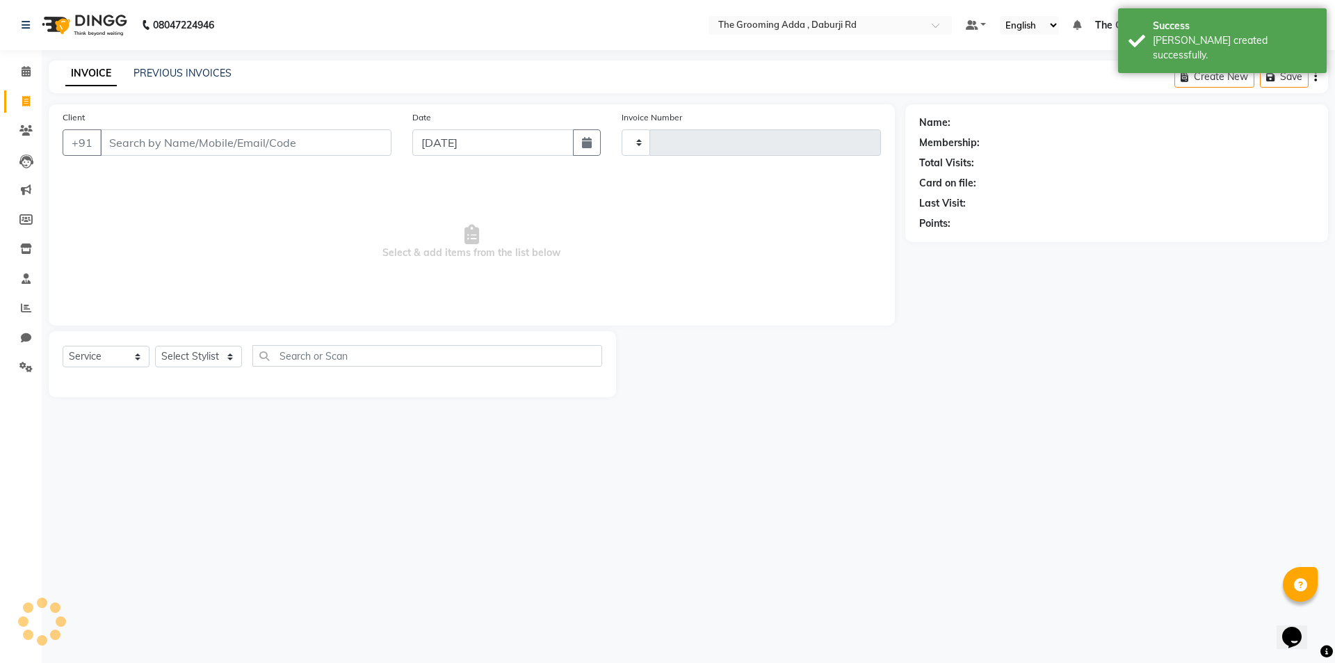
type input "1907"
select select "8001"
